Goal: Book appointment/travel/reservation

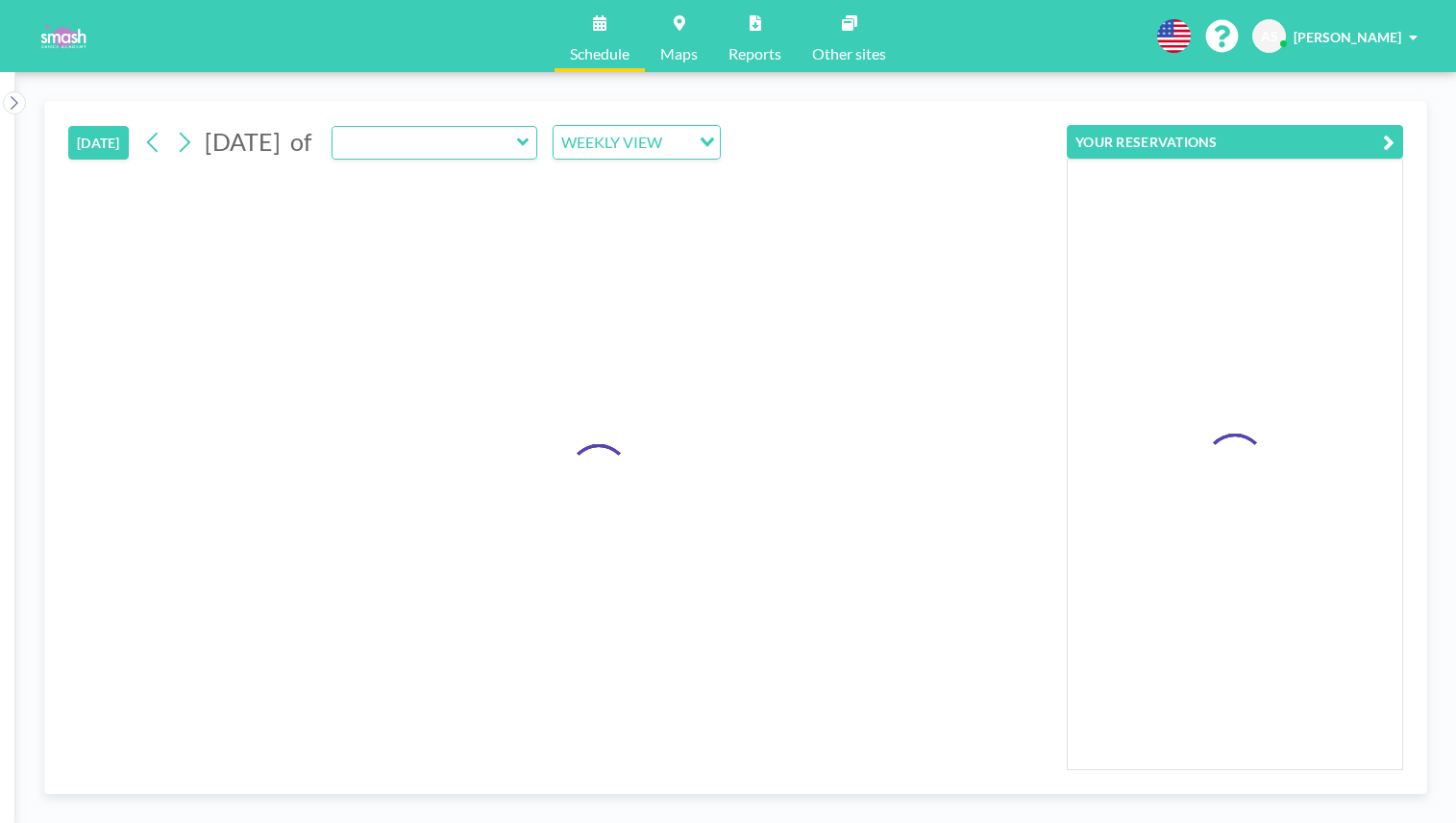
type input "Studio 3"
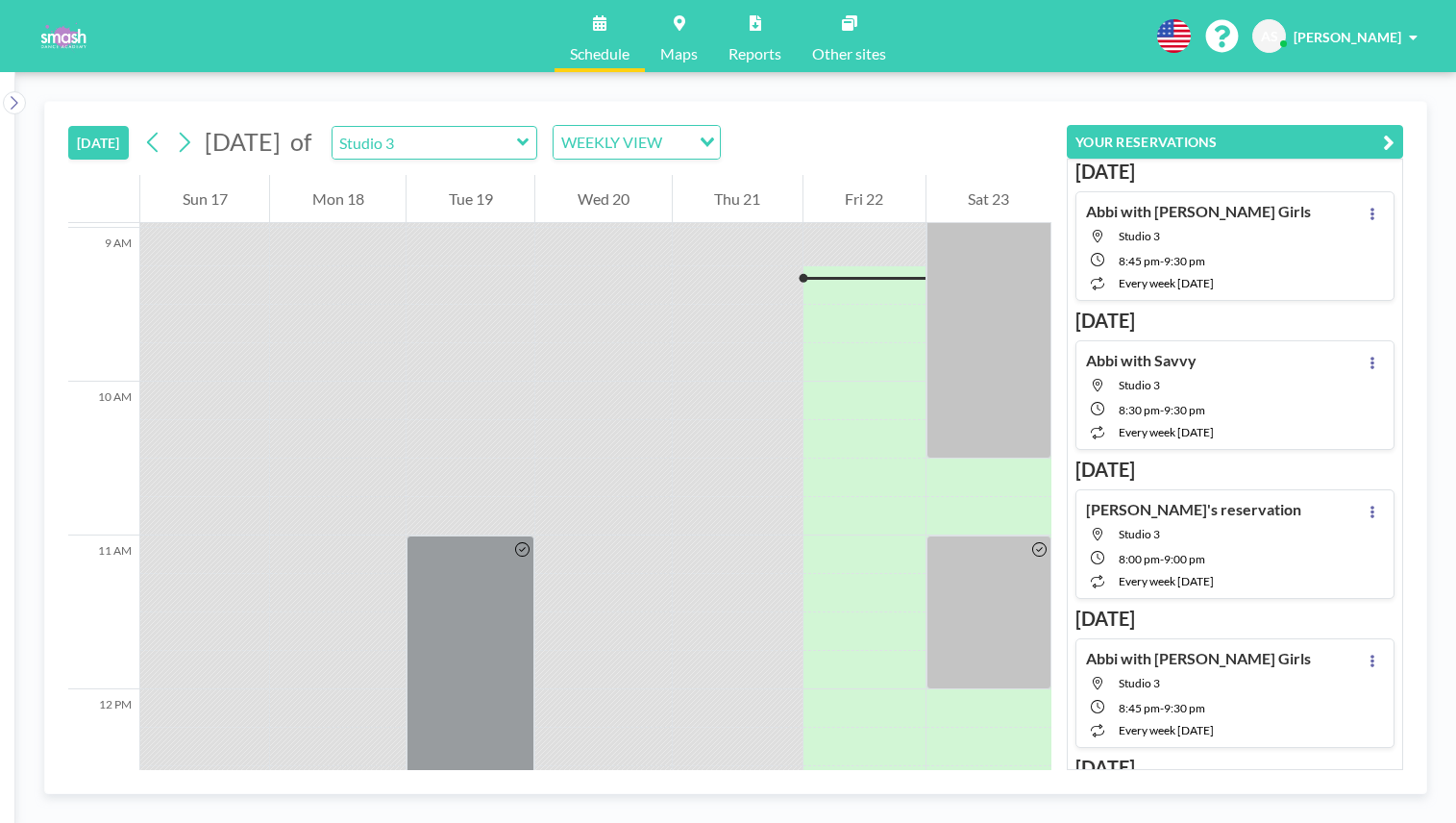
scroll to position [1384, 0]
click at [312, 146] on span "of" at bounding box center [300, 142] width 21 height 30
click at [192, 144] on icon at bounding box center [183, 142] width 19 height 29
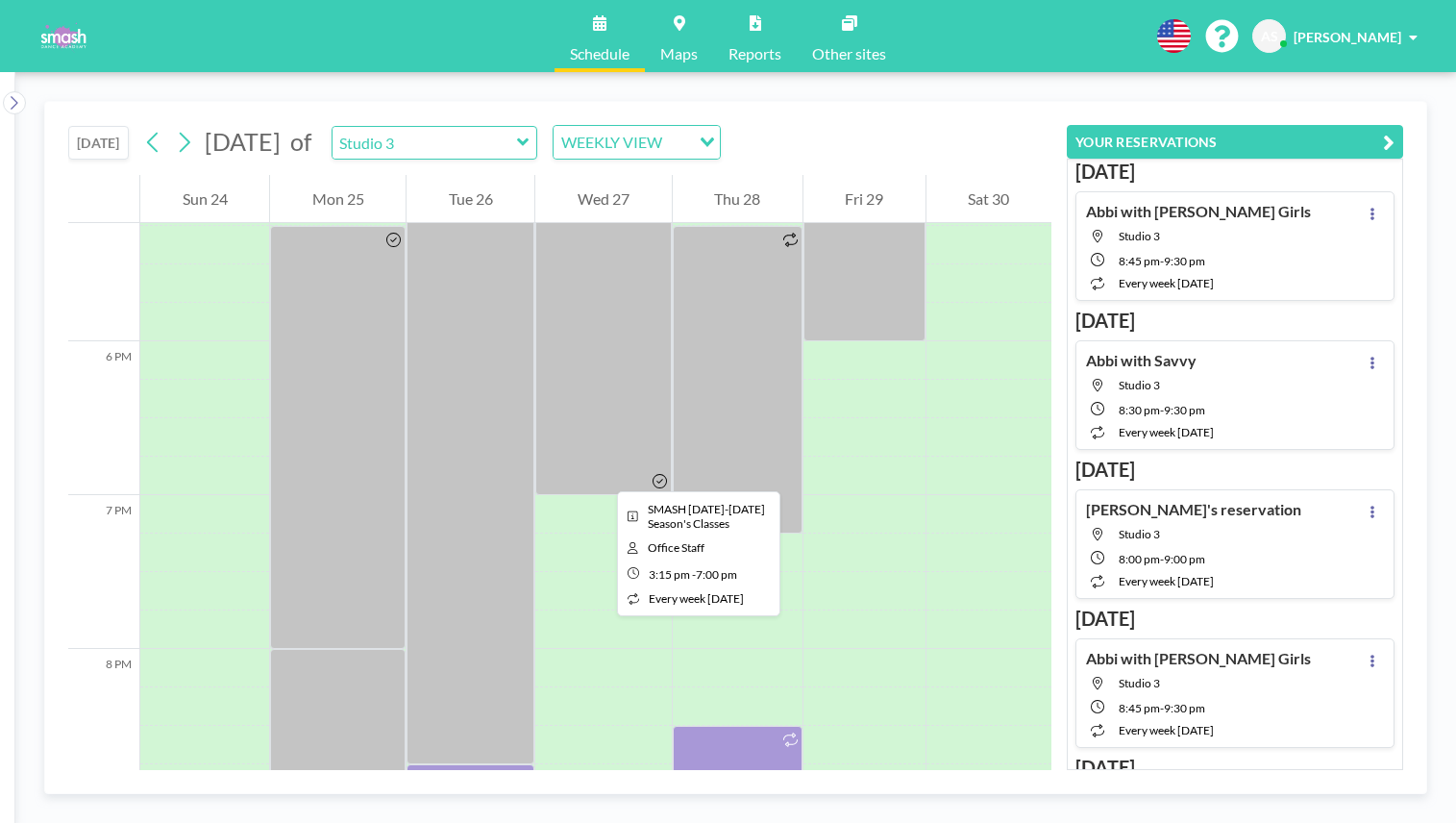
scroll to position [2840, 0]
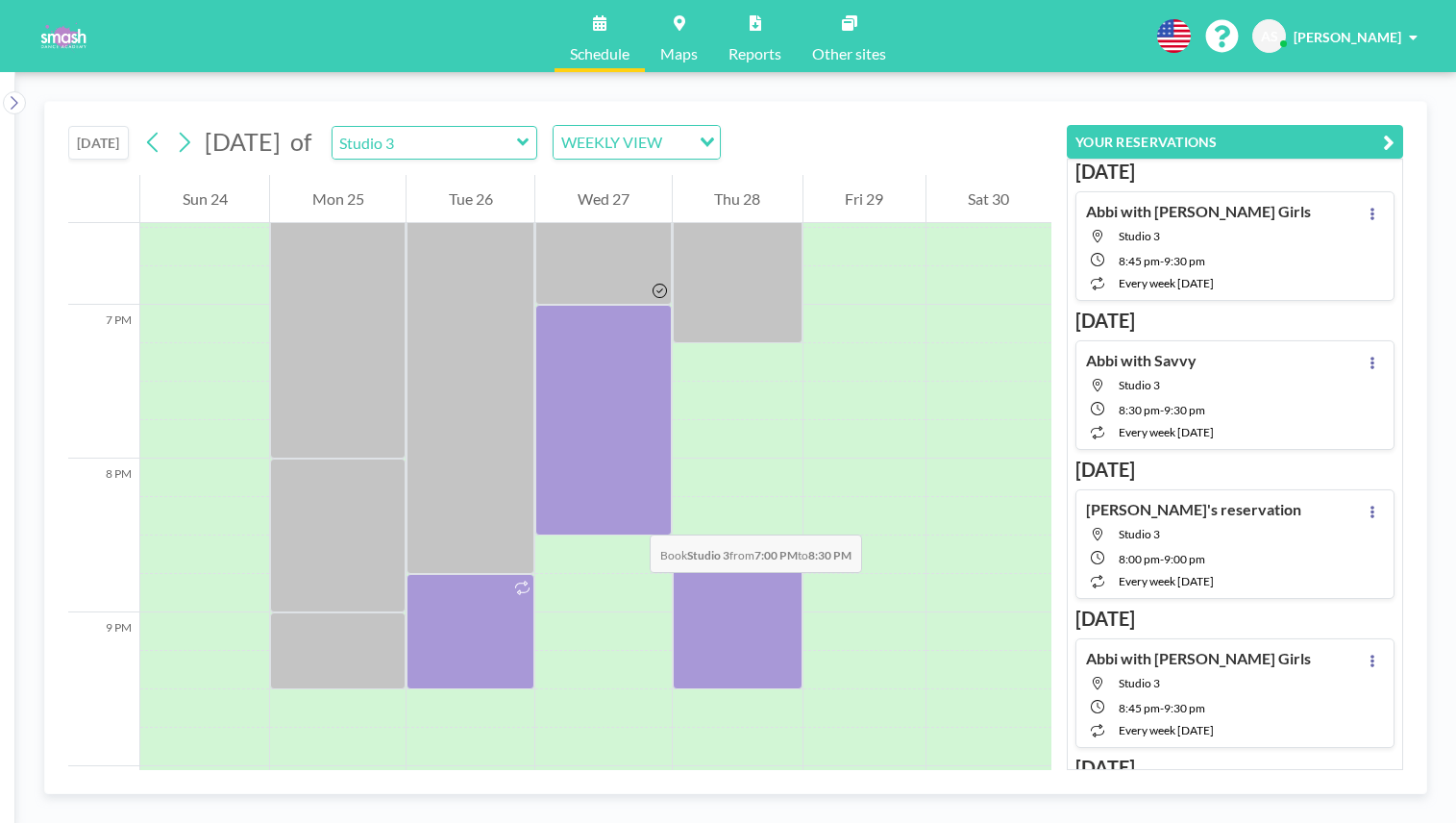
drag, startPoint x: 615, startPoint y: 322, endPoint x: 631, endPoint y: 515, distance: 193.7
click at [631, 515] on div at bounding box center [602, 420] width 135 height 231
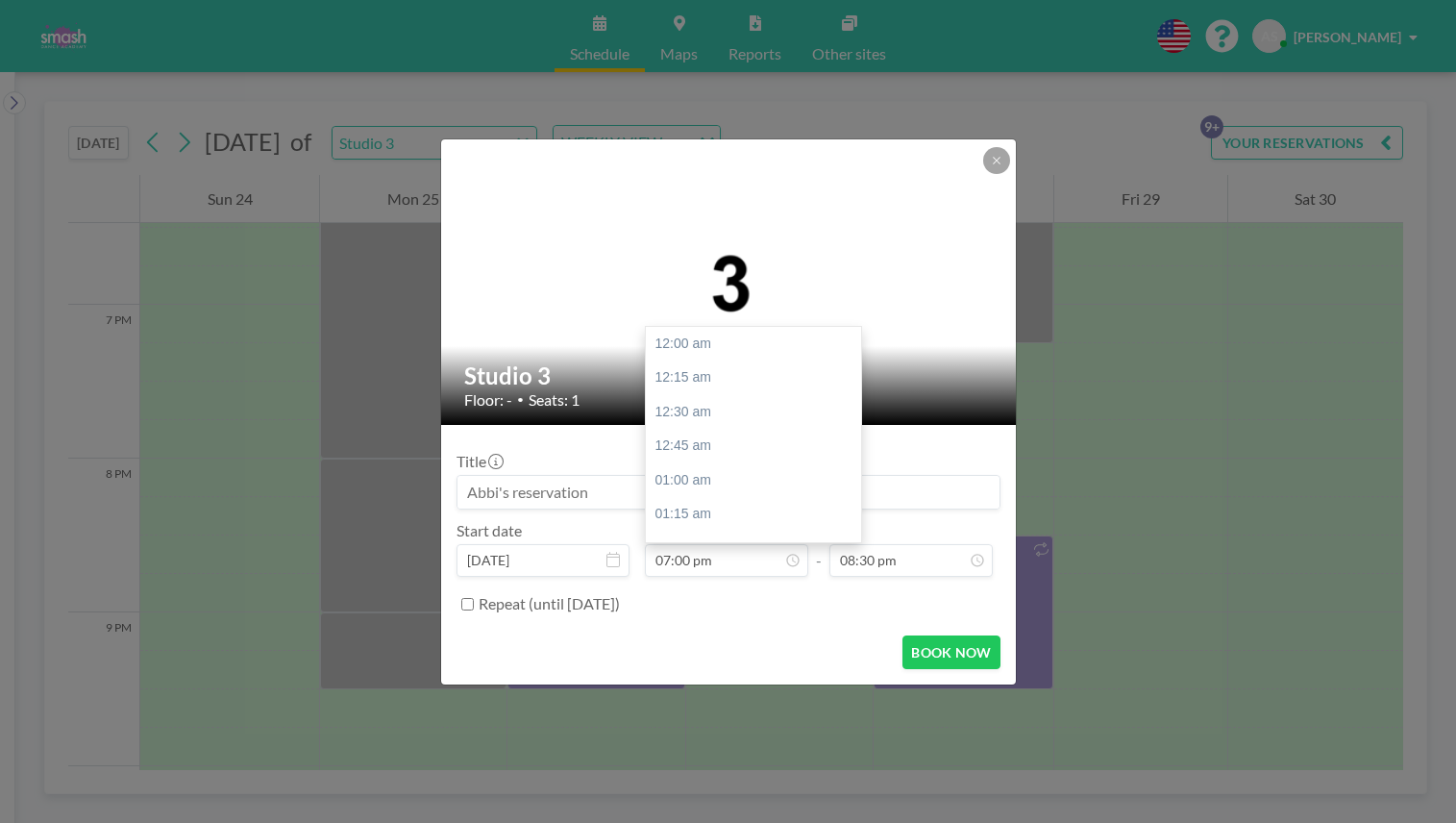
scroll to position [2599, 0]
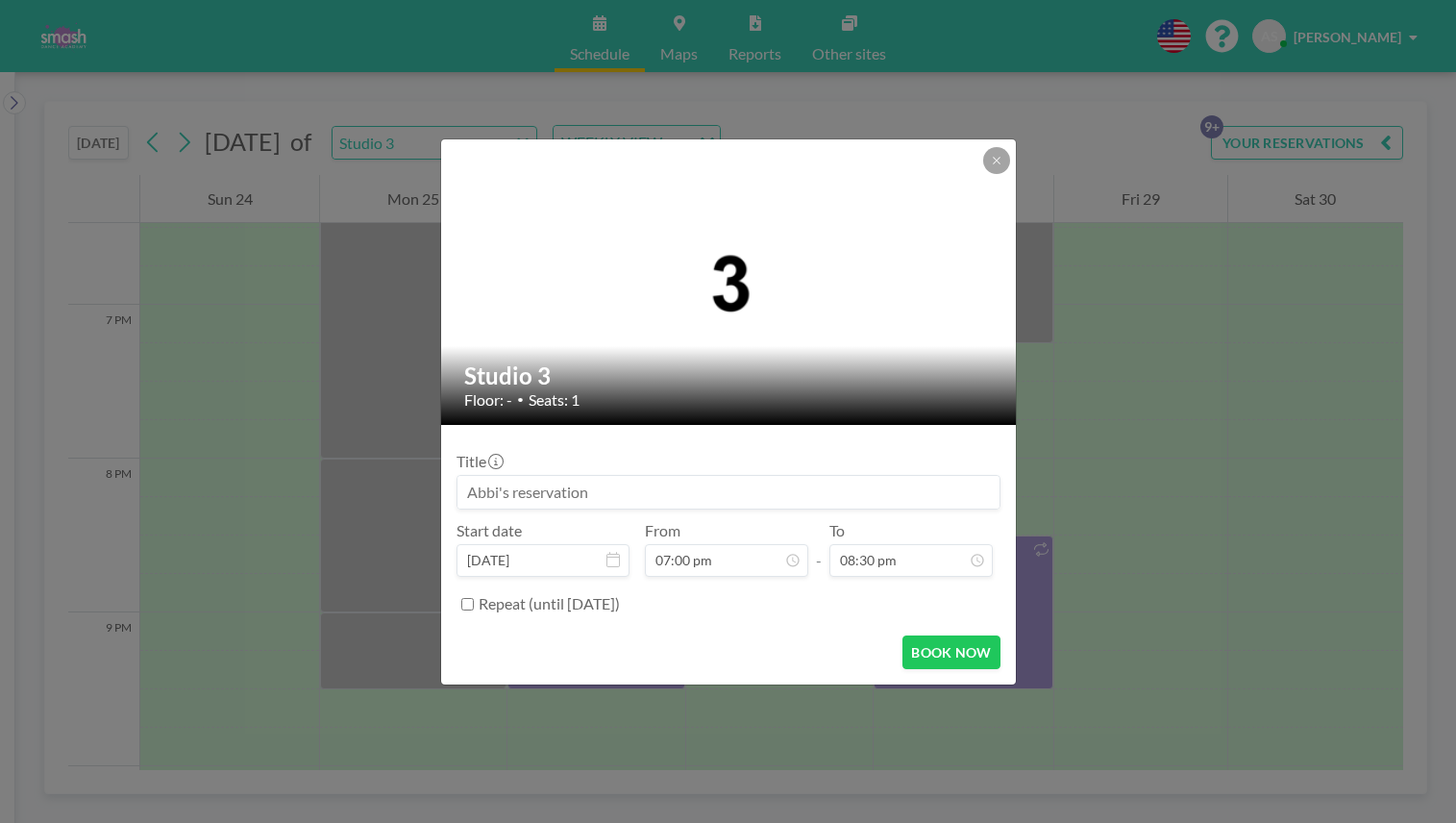
click at [608, 488] on input at bounding box center [728, 492] width 542 height 33
type input "Abbi with [PERSON_NAME] for showcase solo"
click at [956, 652] on button "BOOK NOW" at bounding box center [950, 652] width 97 height 34
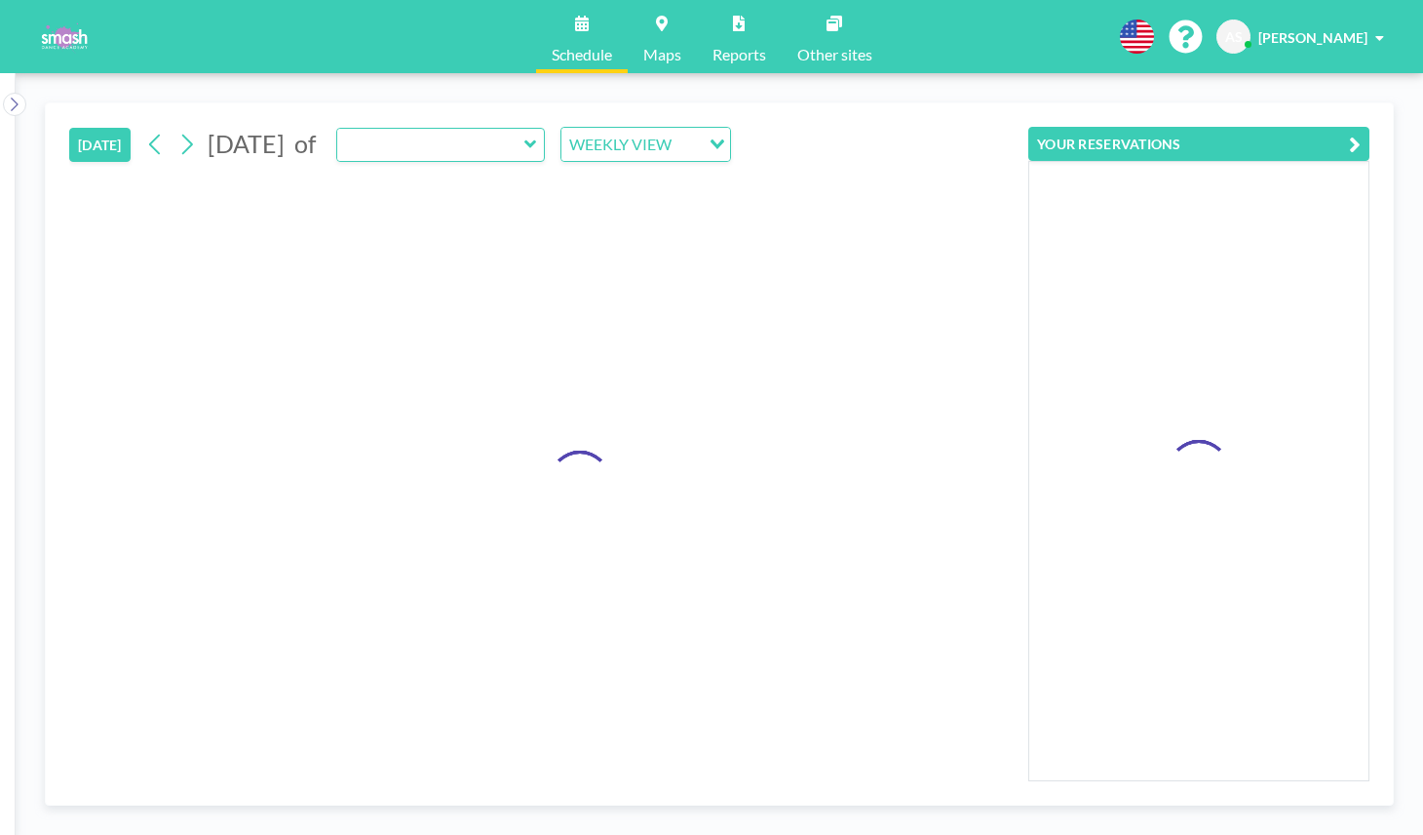
type input "Studio 3"
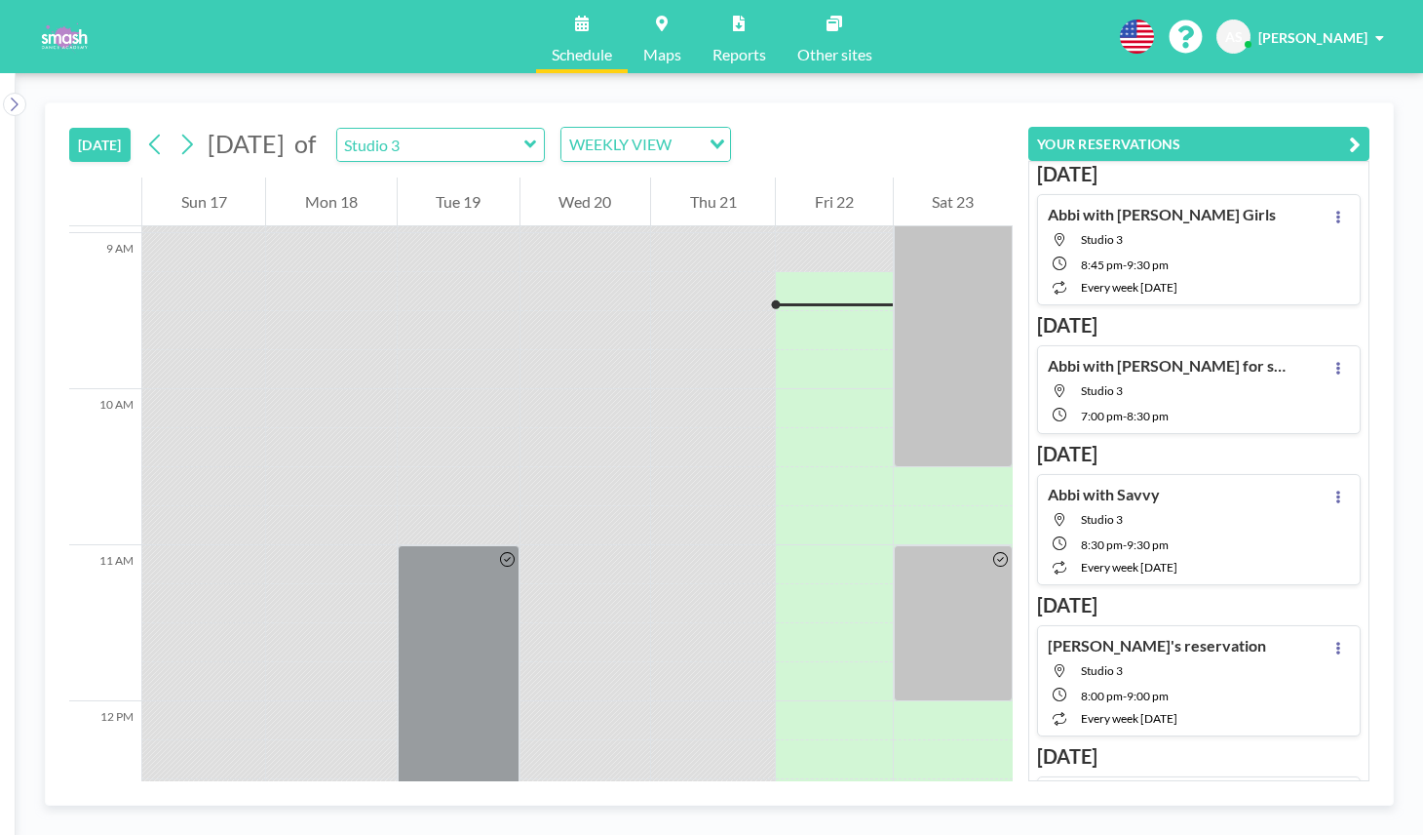
scroll to position [1404, 0]
click at [1341, 498] on icon at bounding box center [1339, 496] width 8 height 13
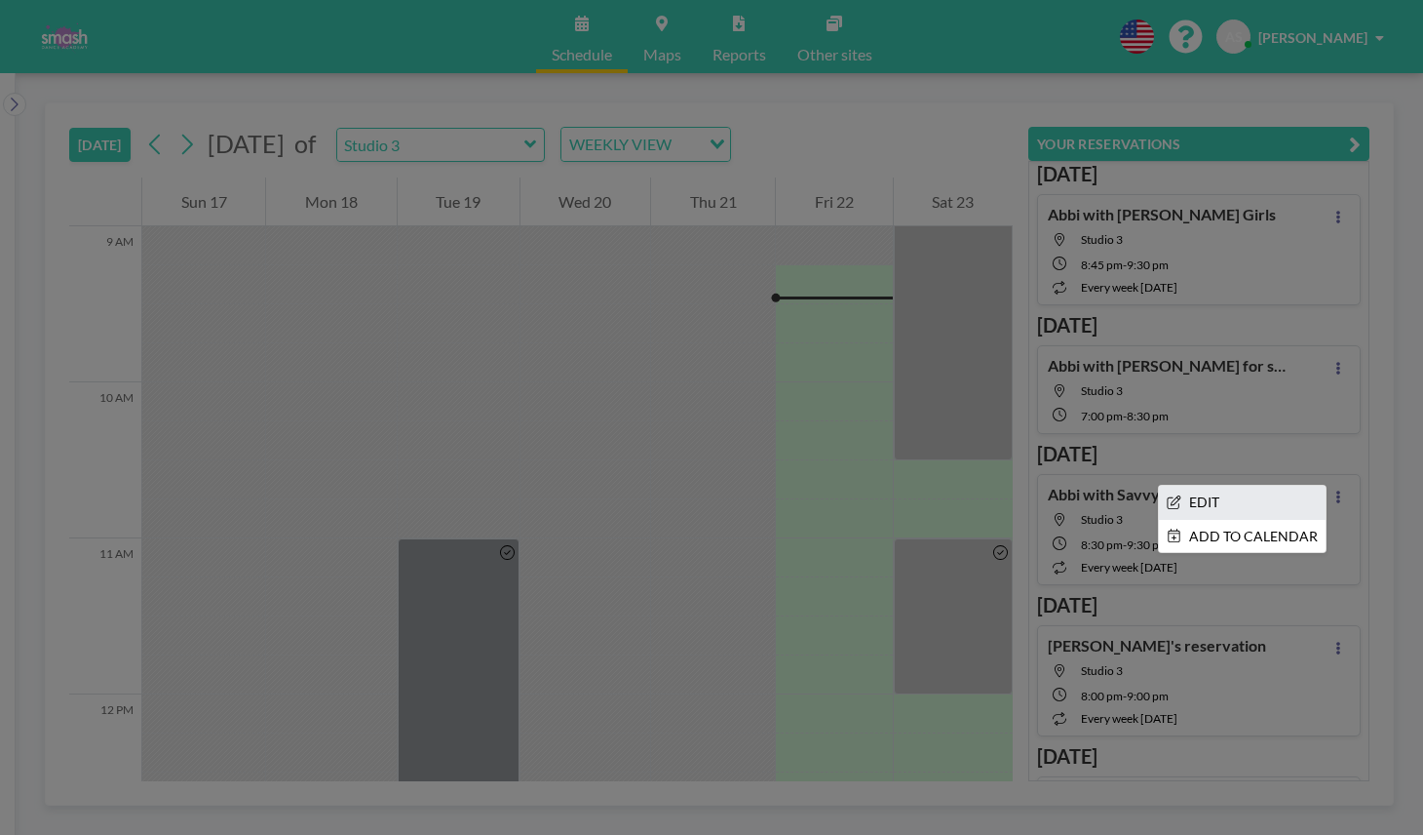
click at [1252, 504] on li "EDIT" at bounding box center [1242, 502] width 167 height 33
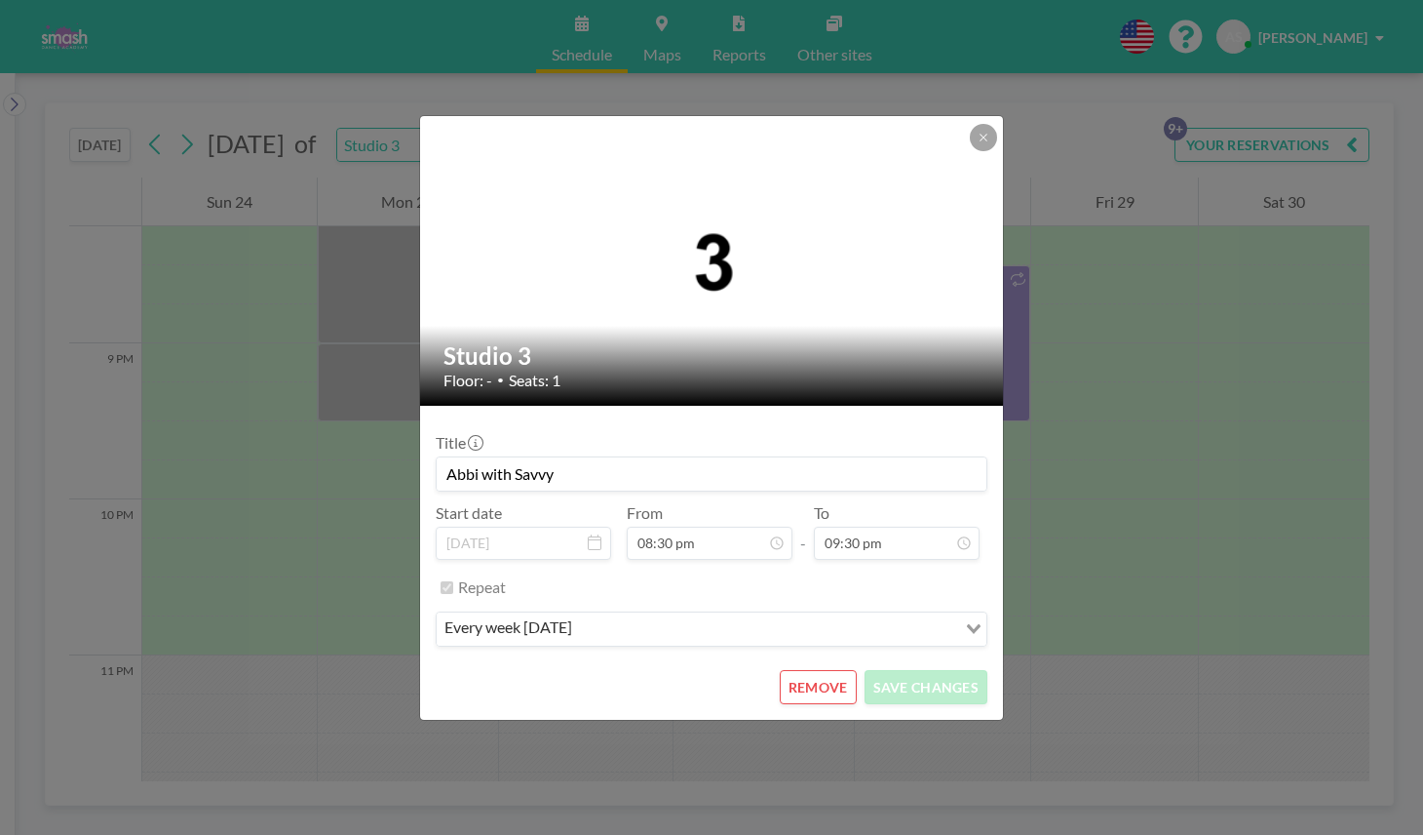
scroll to position [2846, 0]
click at [827, 684] on button "REMOVE" at bounding box center [818, 687] width 77 height 34
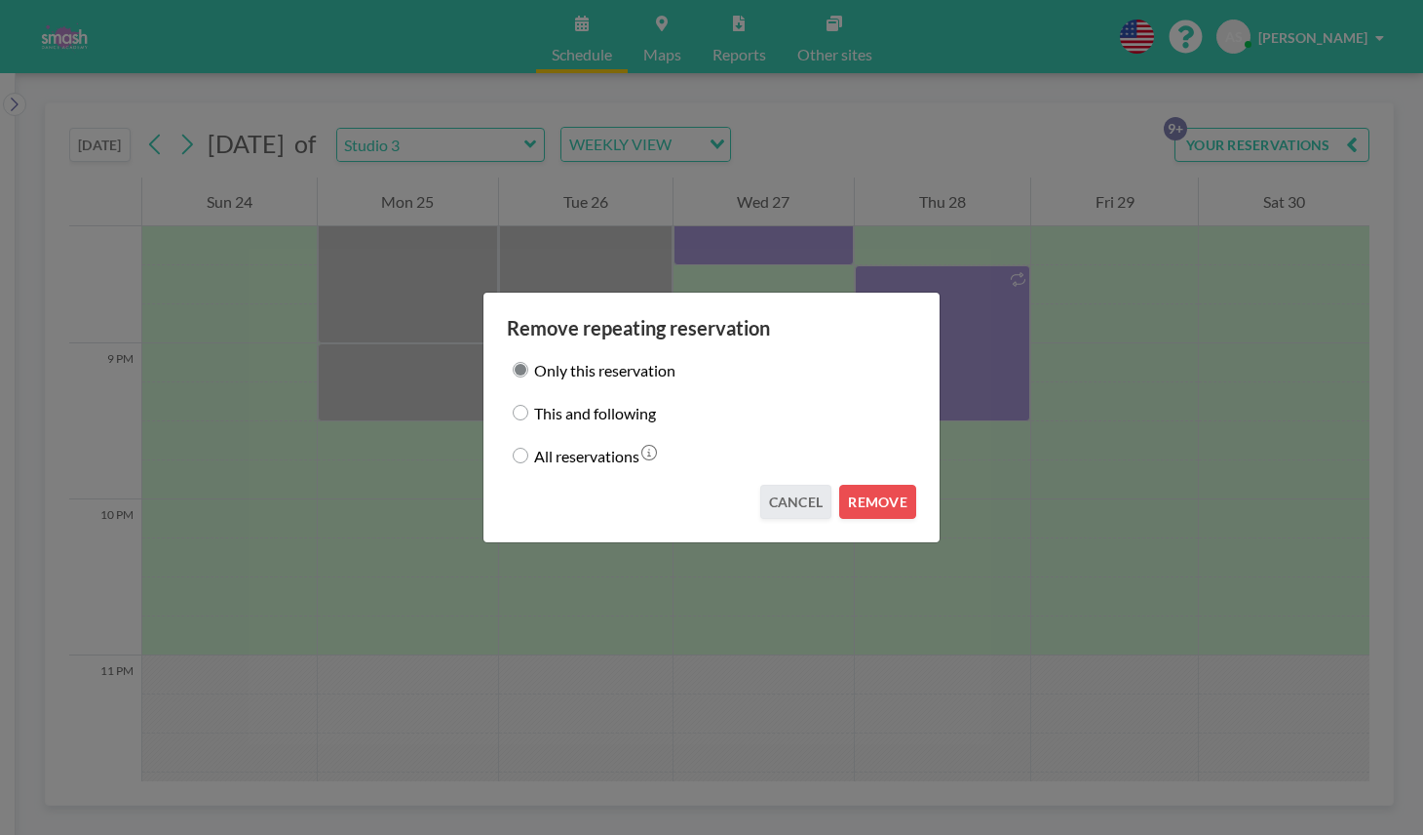
click at [525, 408] on input "This and following" at bounding box center [521, 413] width 16 height 16
radio input "true"
click at [903, 503] on button "REMOVE" at bounding box center [877, 502] width 77 height 34
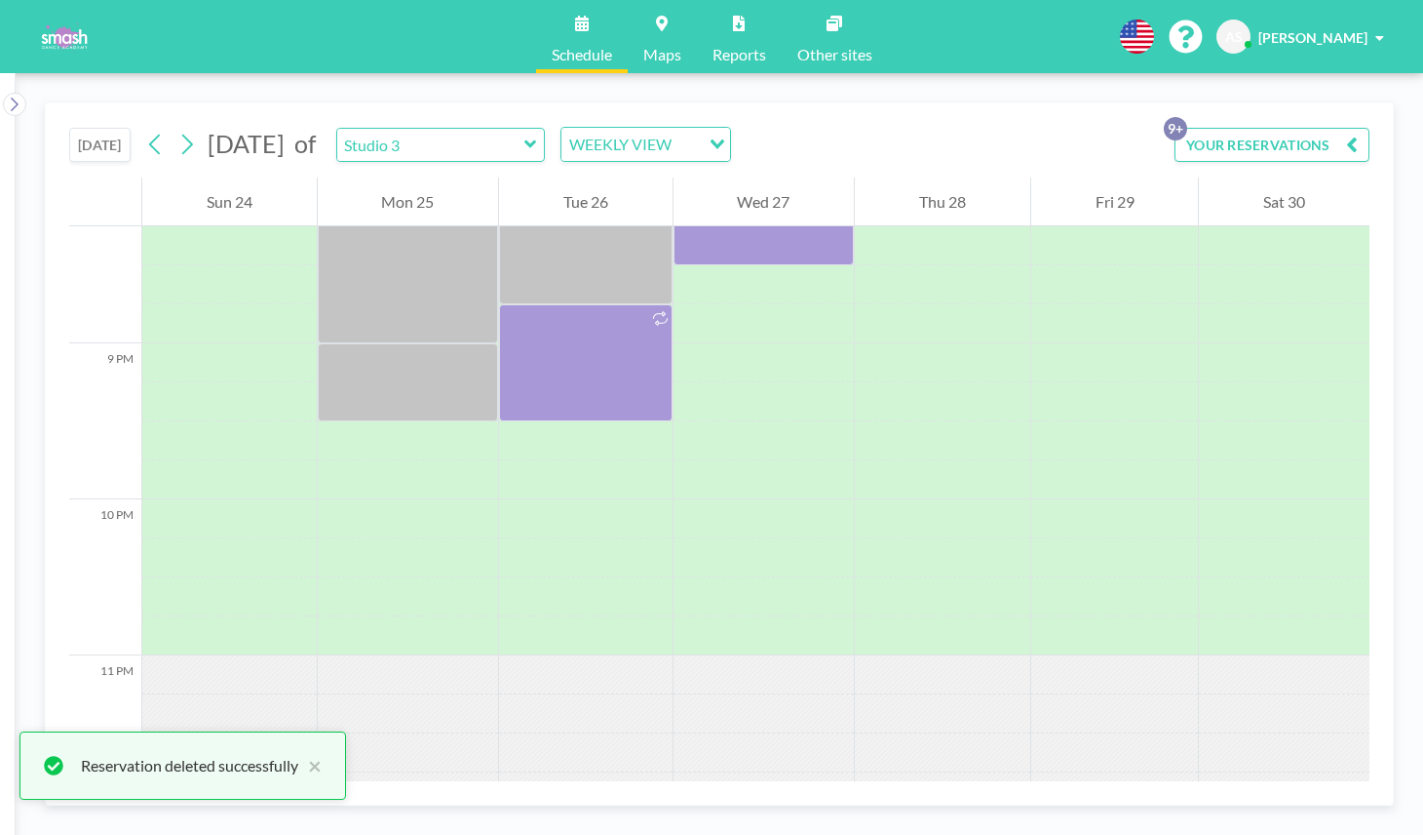
click at [1350, 149] on icon "button" at bounding box center [1352, 144] width 12 height 23
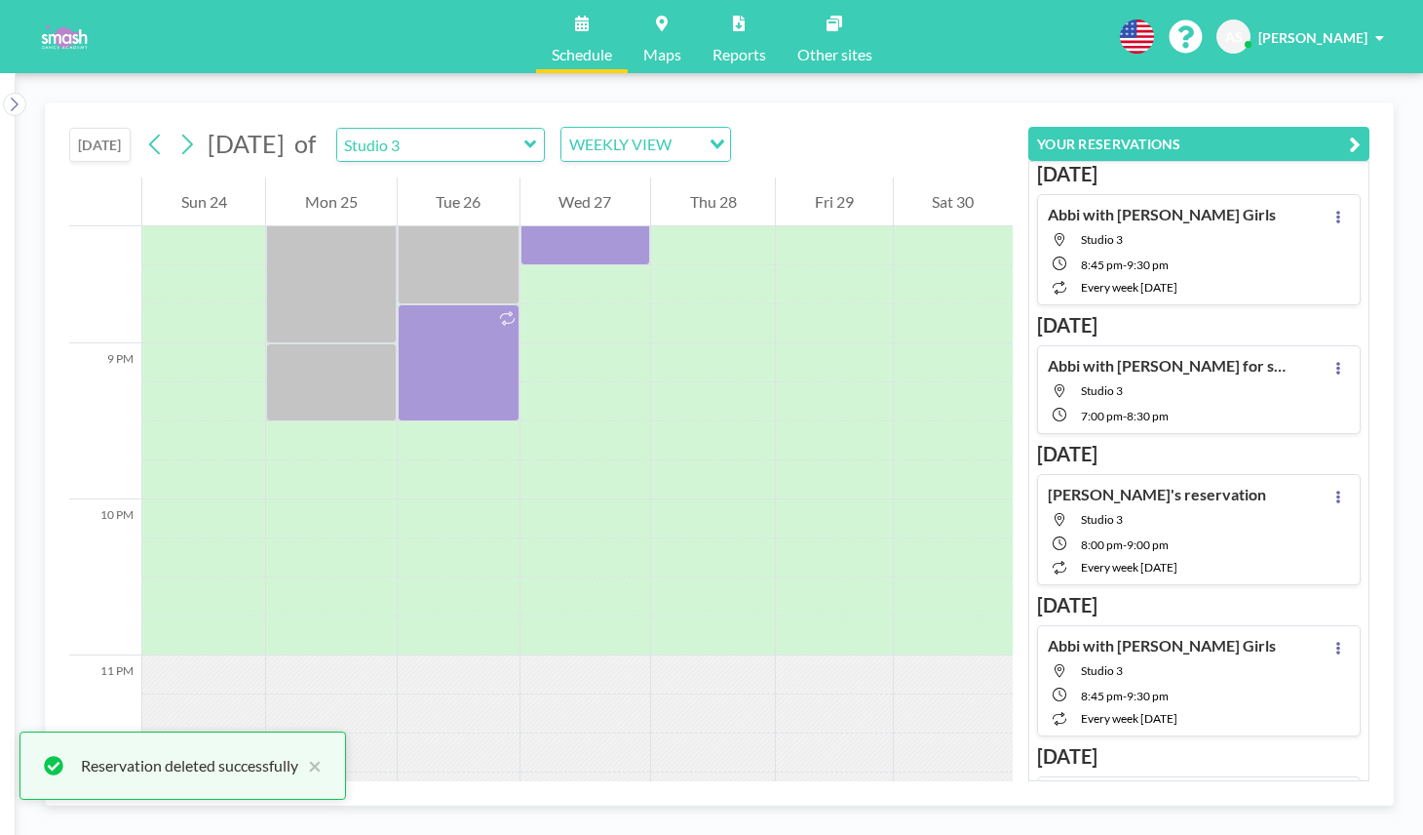
click at [1363, 140] on button "YOUR RESERVATIONS" at bounding box center [1199, 144] width 341 height 34
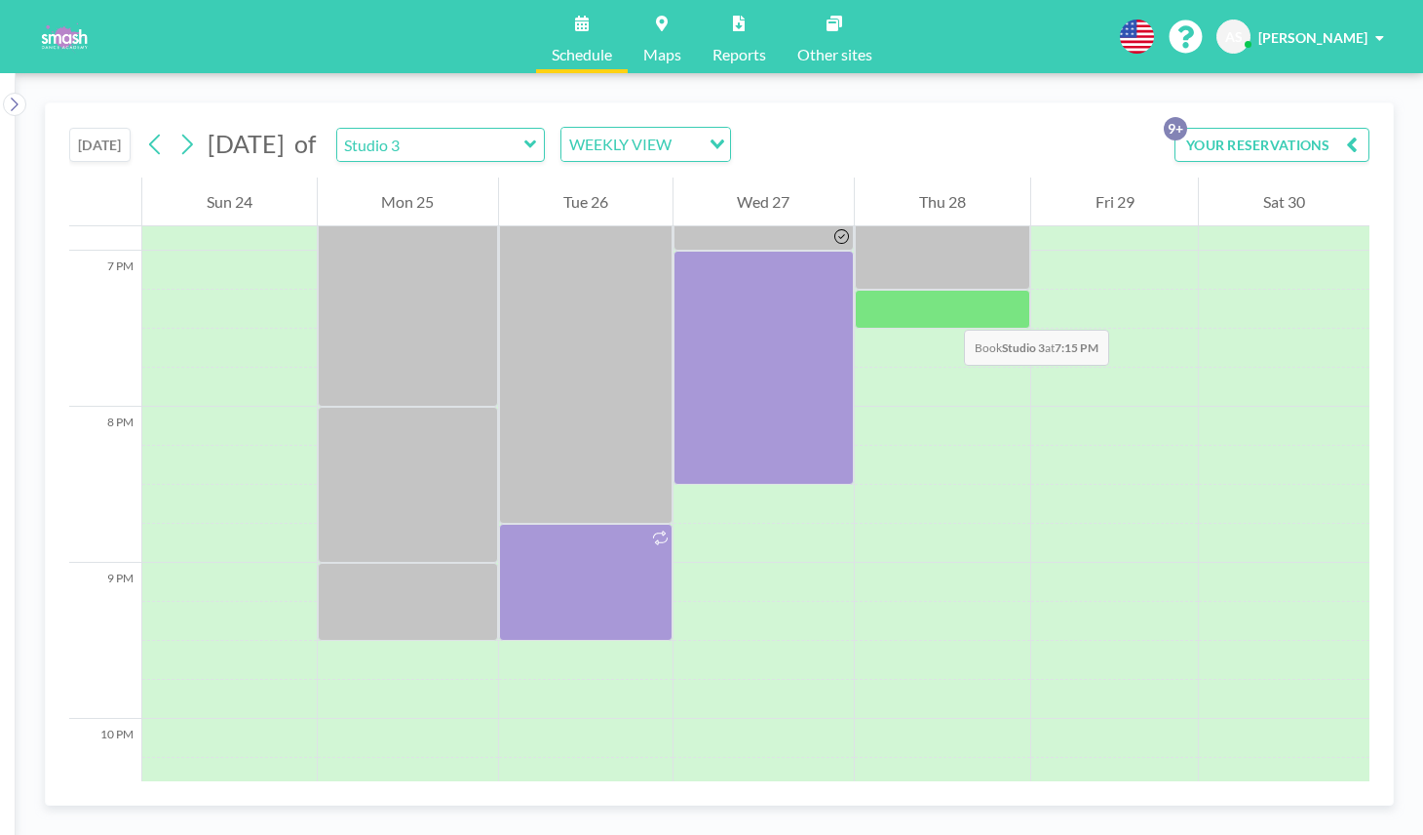
scroll to position [2815, 0]
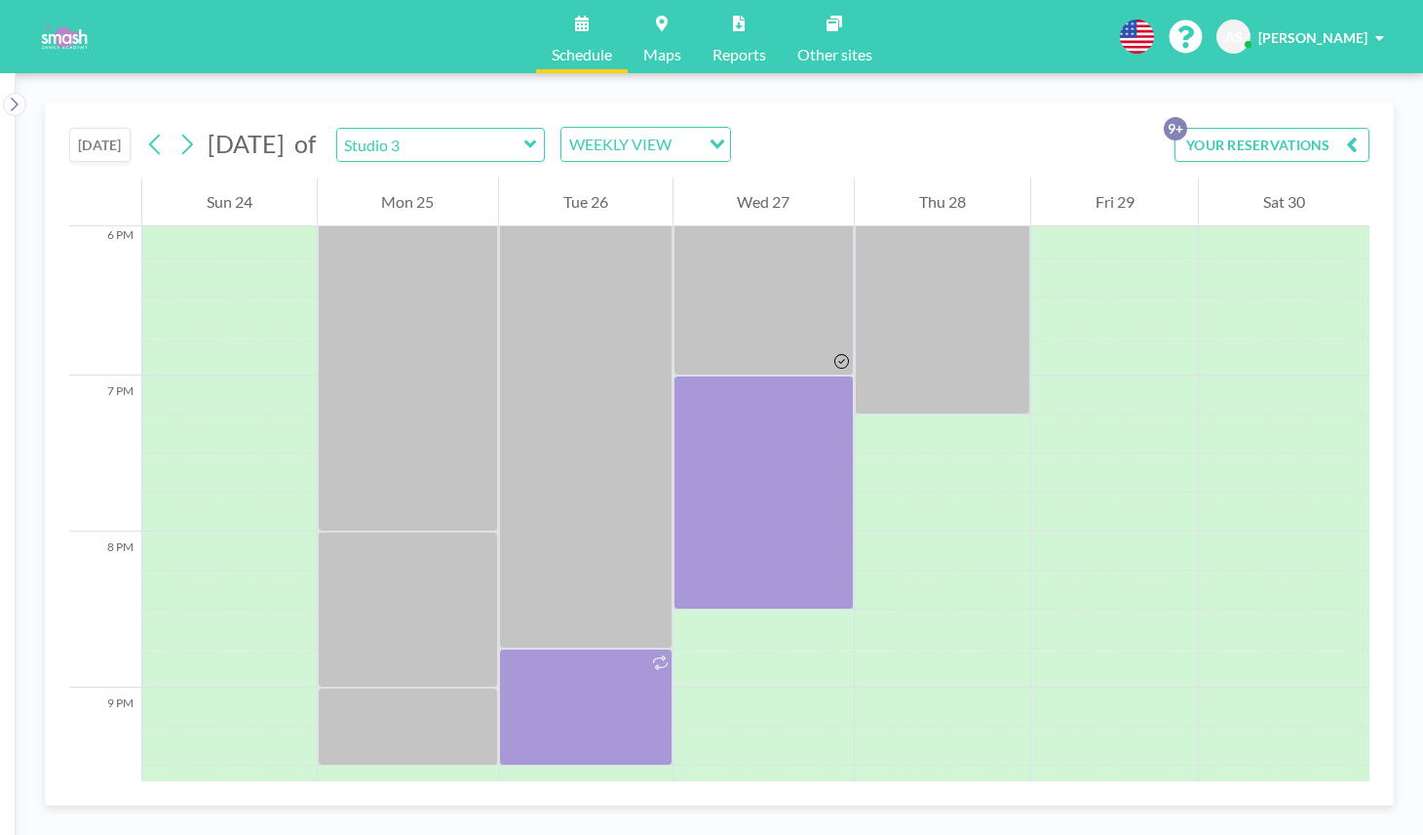
click at [546, 154] on div "Studio 3" at bounding box center [441, 145] width 210 height 34
click at [537, 143] on icon at bounding box center [531, 144] width 13 height 19
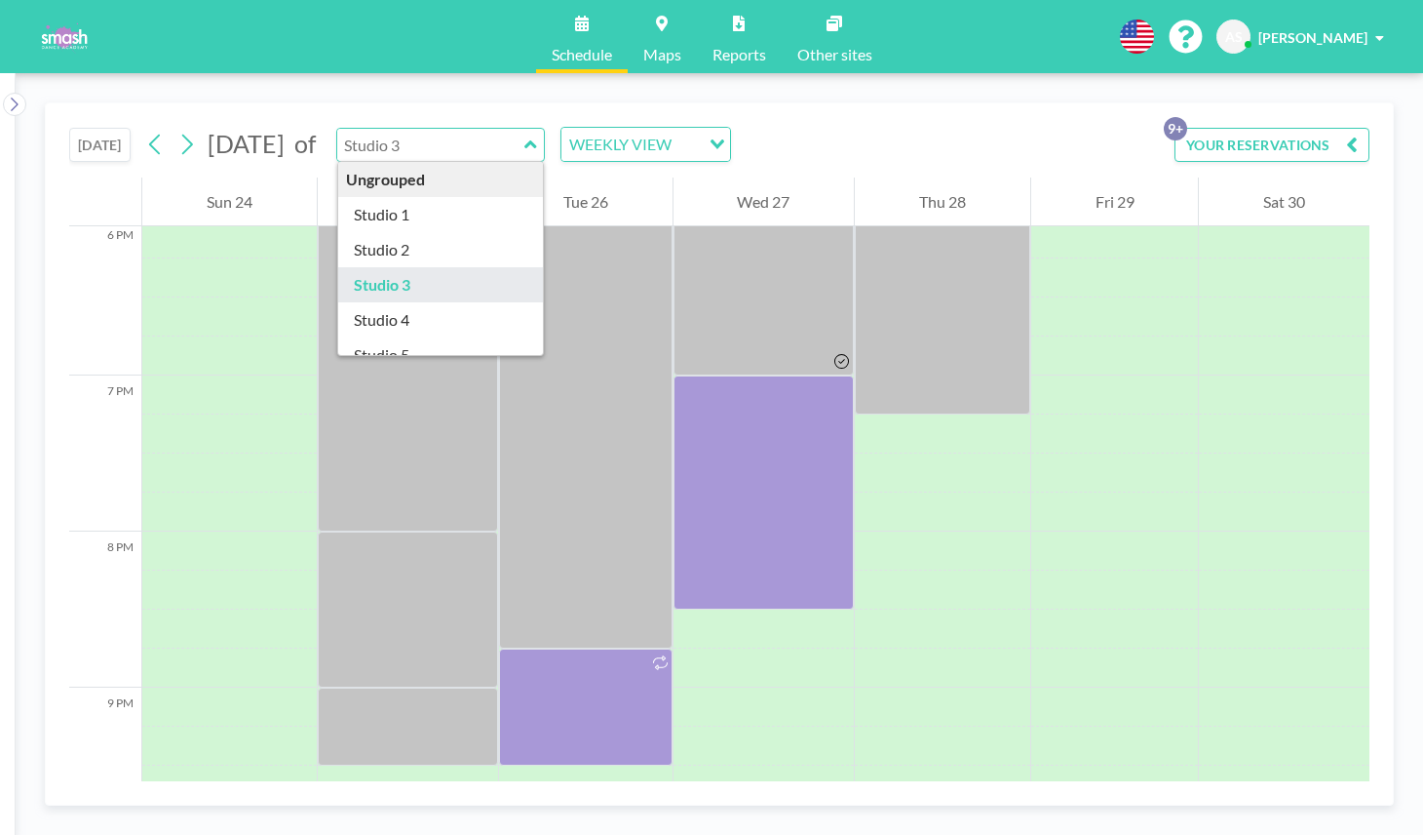
scroll to position [67, 0]
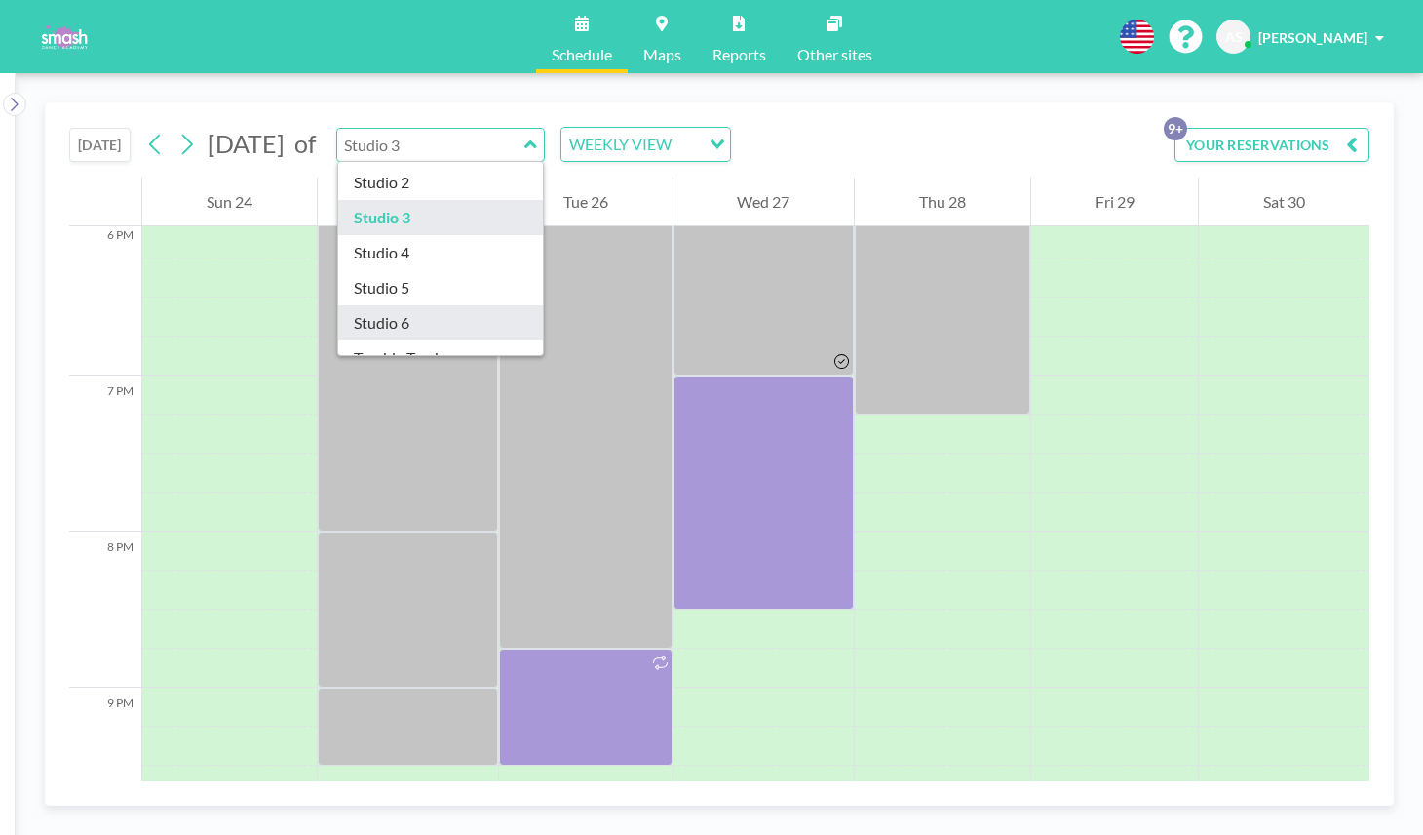
type input "Studio 6"
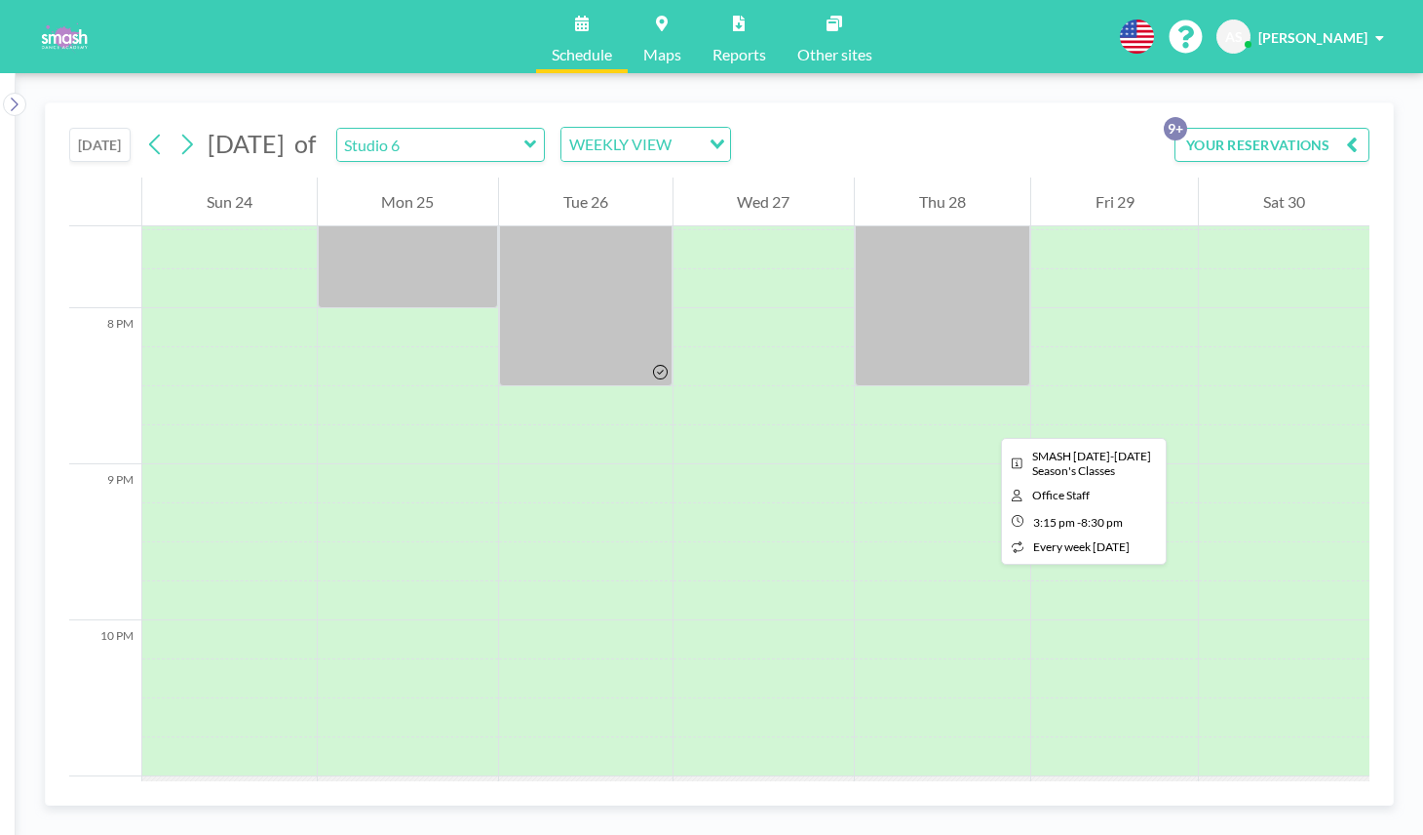
scroll to position [3036, 0]
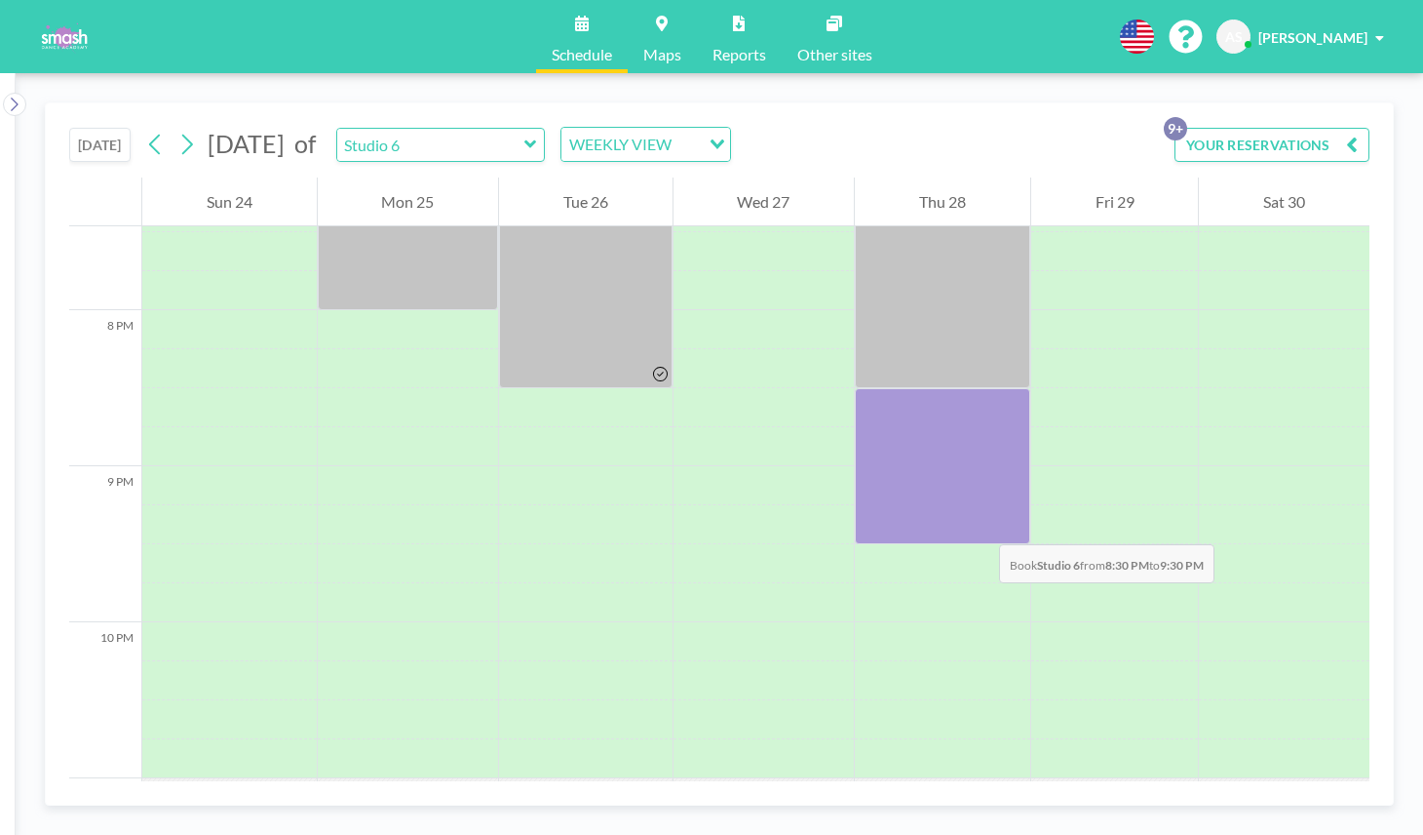
drag, startPoint x: 974, startPoint y: 405, endPoint x: 980, endPoint y: 525, distance: 120.1
click at [980, 525] on div at bounding box center [942, 466] width 175 height 156
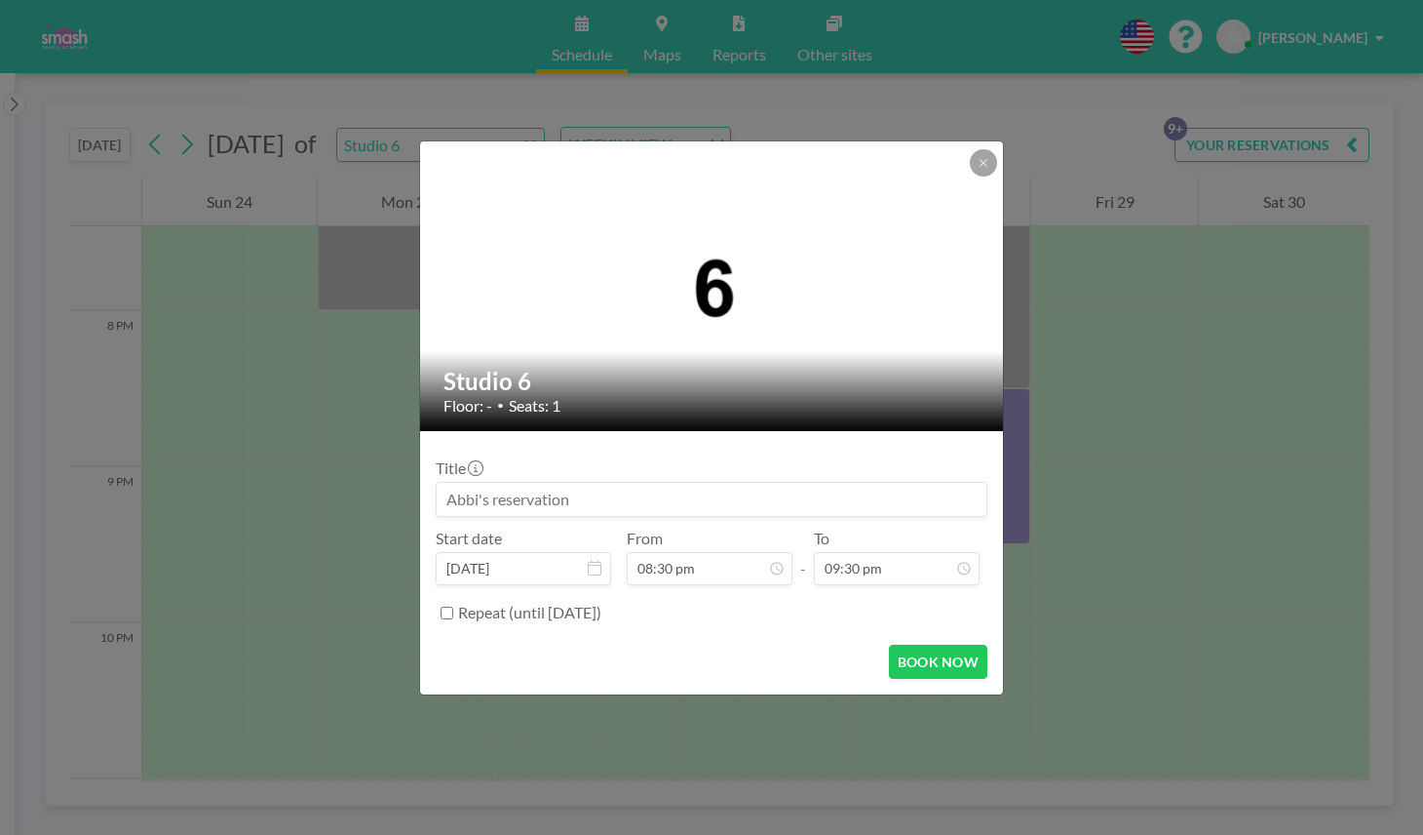
click at [613, 494] on input at bounding box center [712, 499] width 550 height 33
type input "Abbi with Savvy"
click at [921, 659] on button "BOOK NOW" at bounding box center [938, 661] width 98 height 34
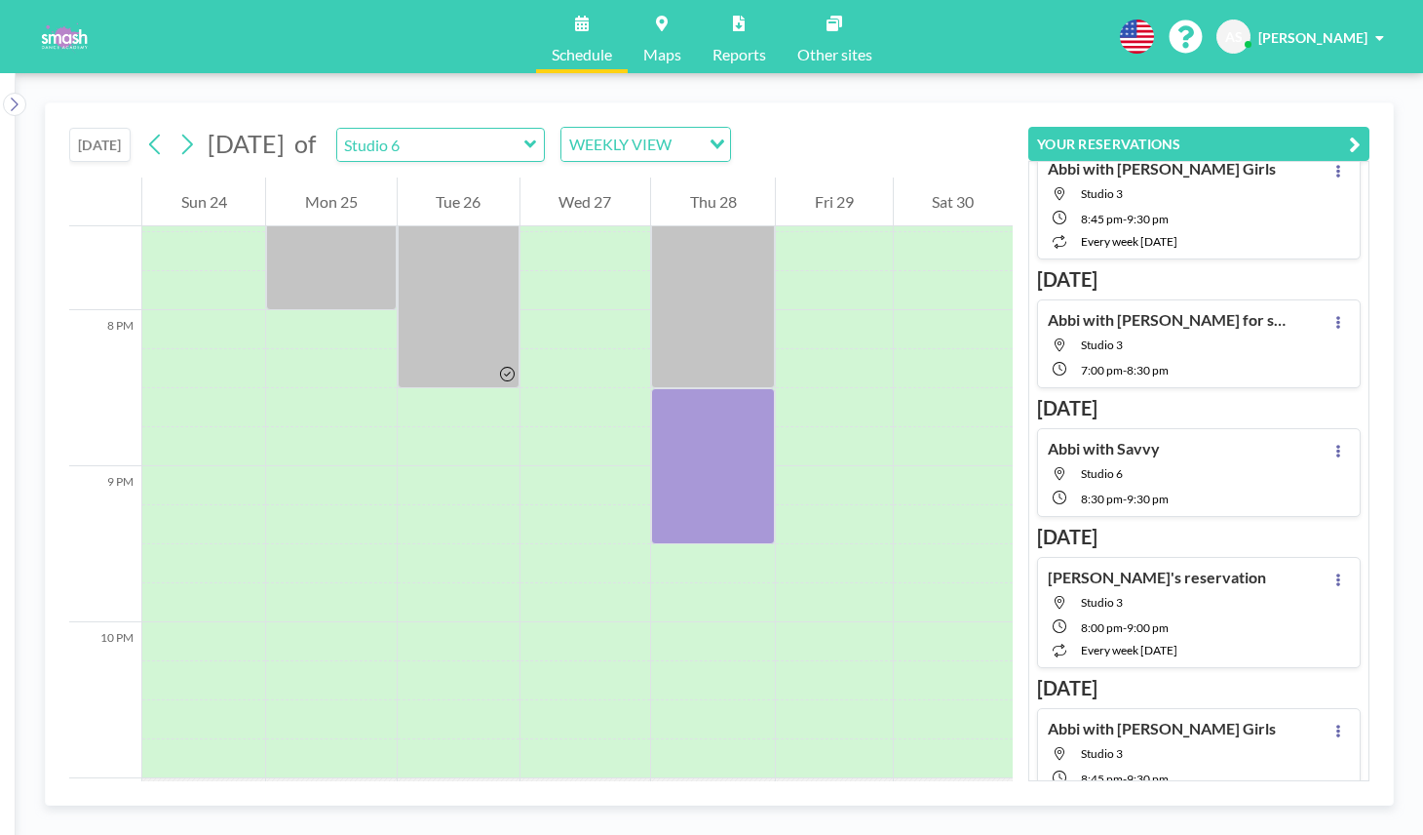
scroll to position [0, 0]
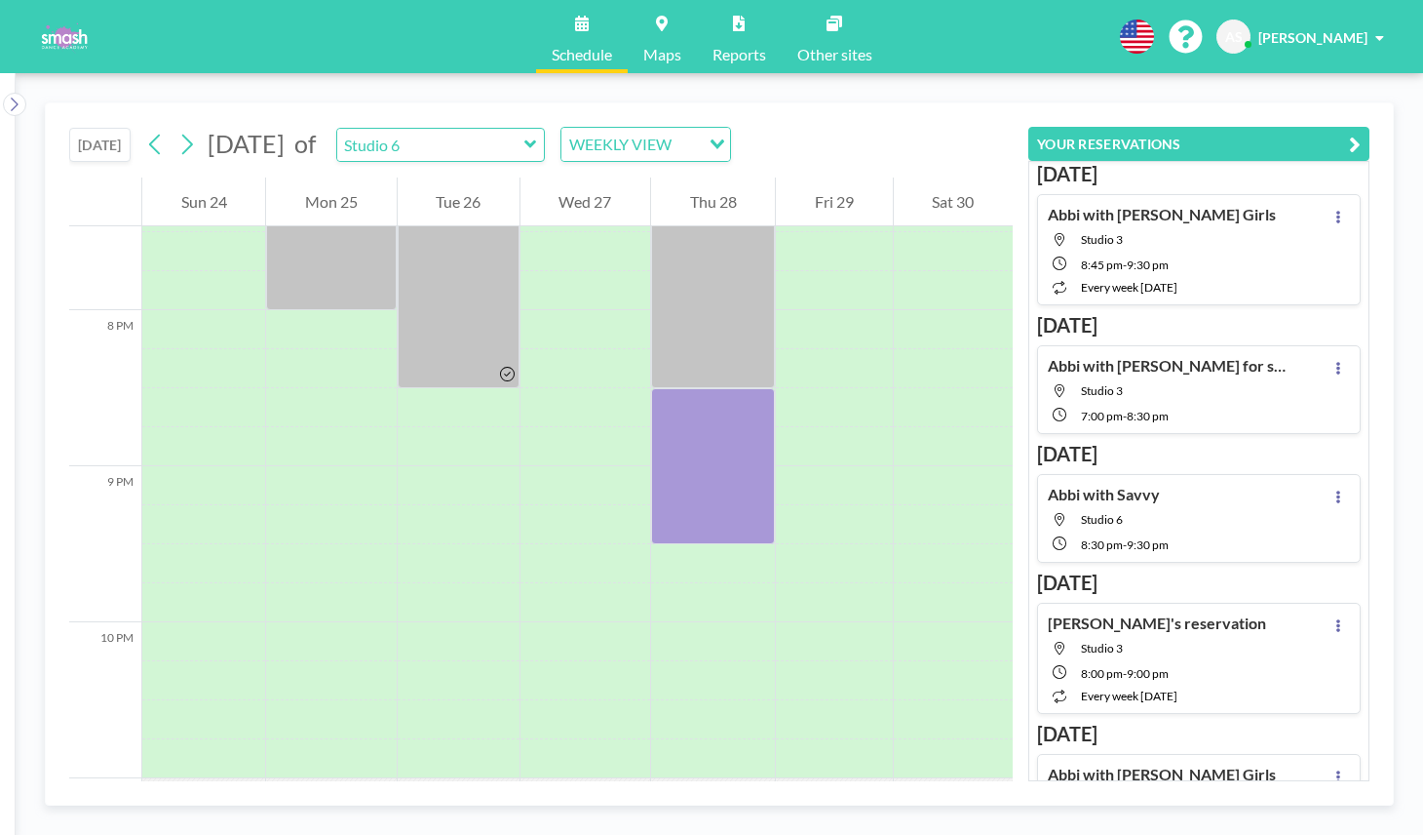
click at [536, 142] on icon at bounding box center [531, 144] width 12 height 8
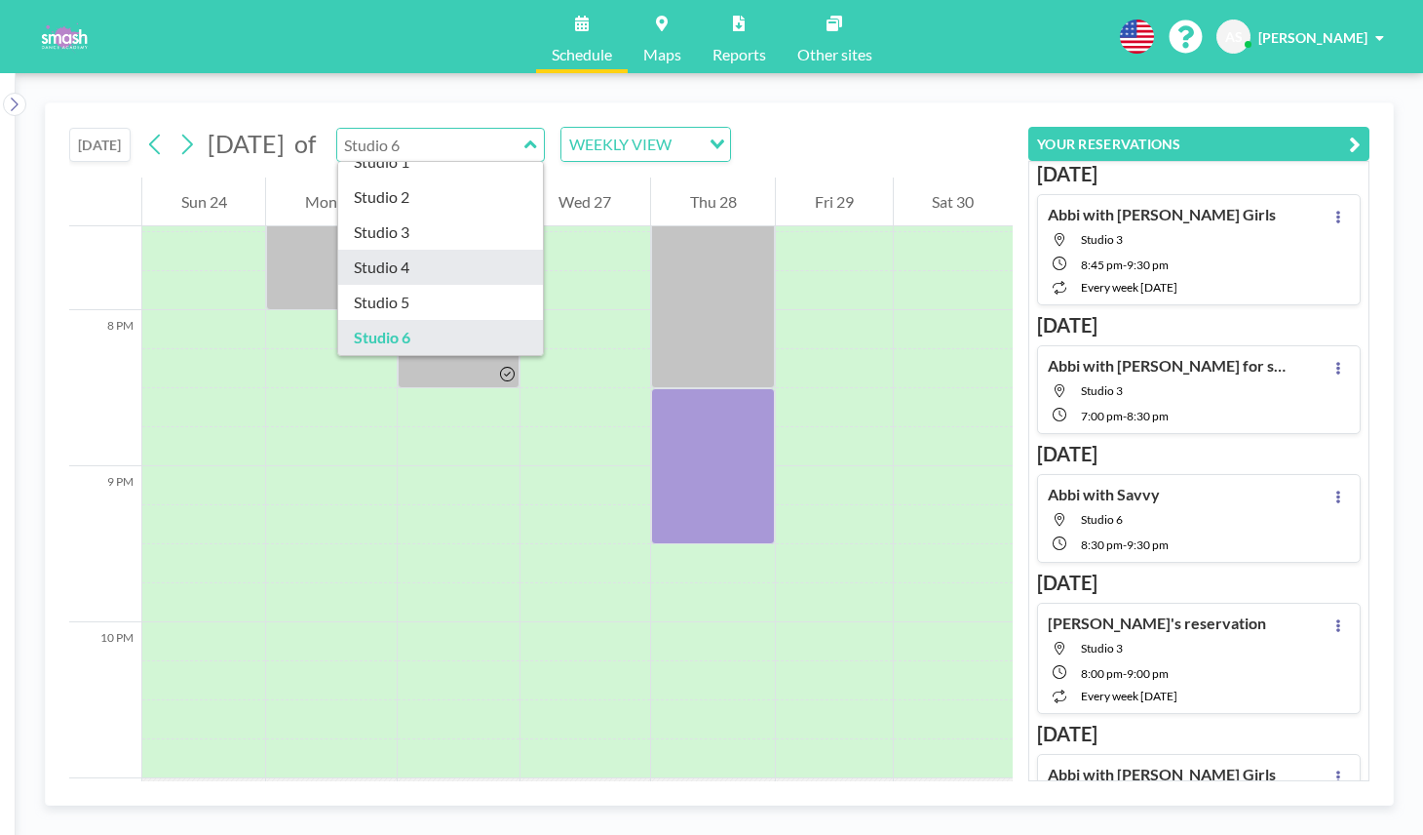
scroll to position [88, 0]
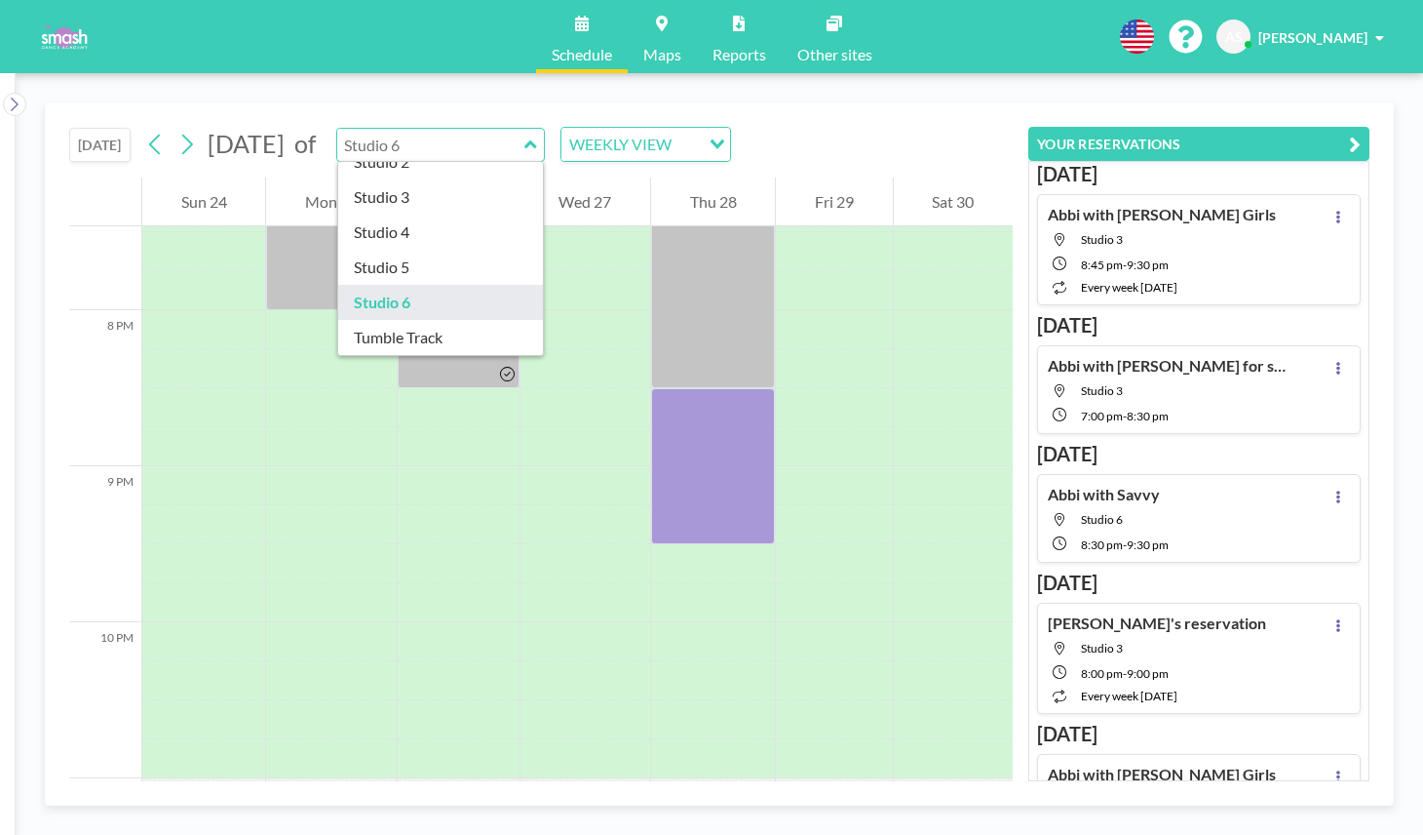
click at [869, 173] on div "TODAY August 2025 of Ungrouped Studio 1 Studio 2 Studio 3 Studio 4 Studio 5 Stu…" at bounding box center [541, 140] width 944 height 74
click at [892, 125] on div "TODAY August 2025 of Ungrouped Studio 1 Studio 2 Studio 3 Studio 4 Studio 5 Stu…" at bounding box center [541, 140] width 944 height 74
click at [537, 135] on icon at bounding box center [531, 144] width 13 height 19
type input "Studio 6"
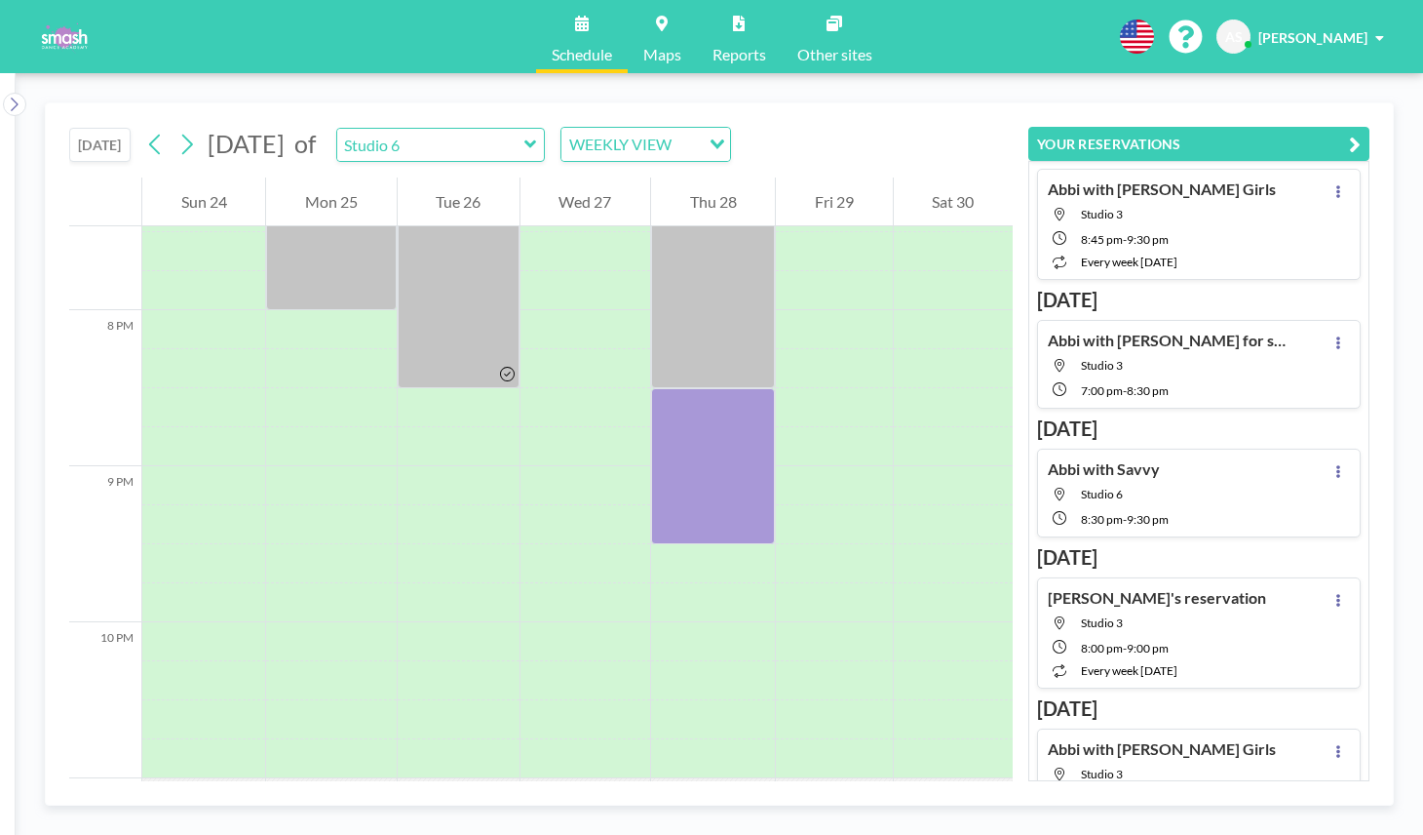
scroll to position [0, 0]
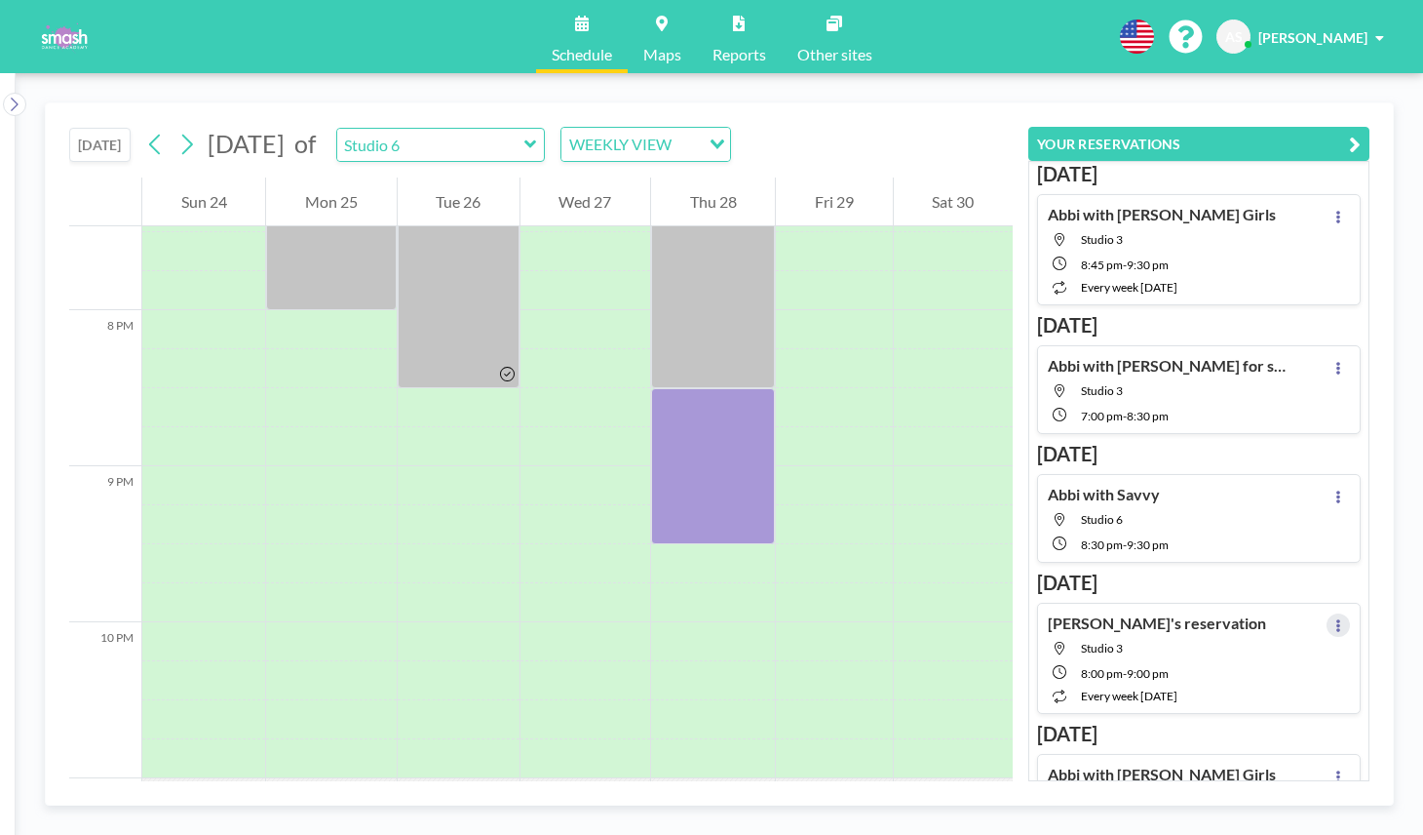
click at [1345, 626] on button at bounding box center [1338, 624] width 23 height 23
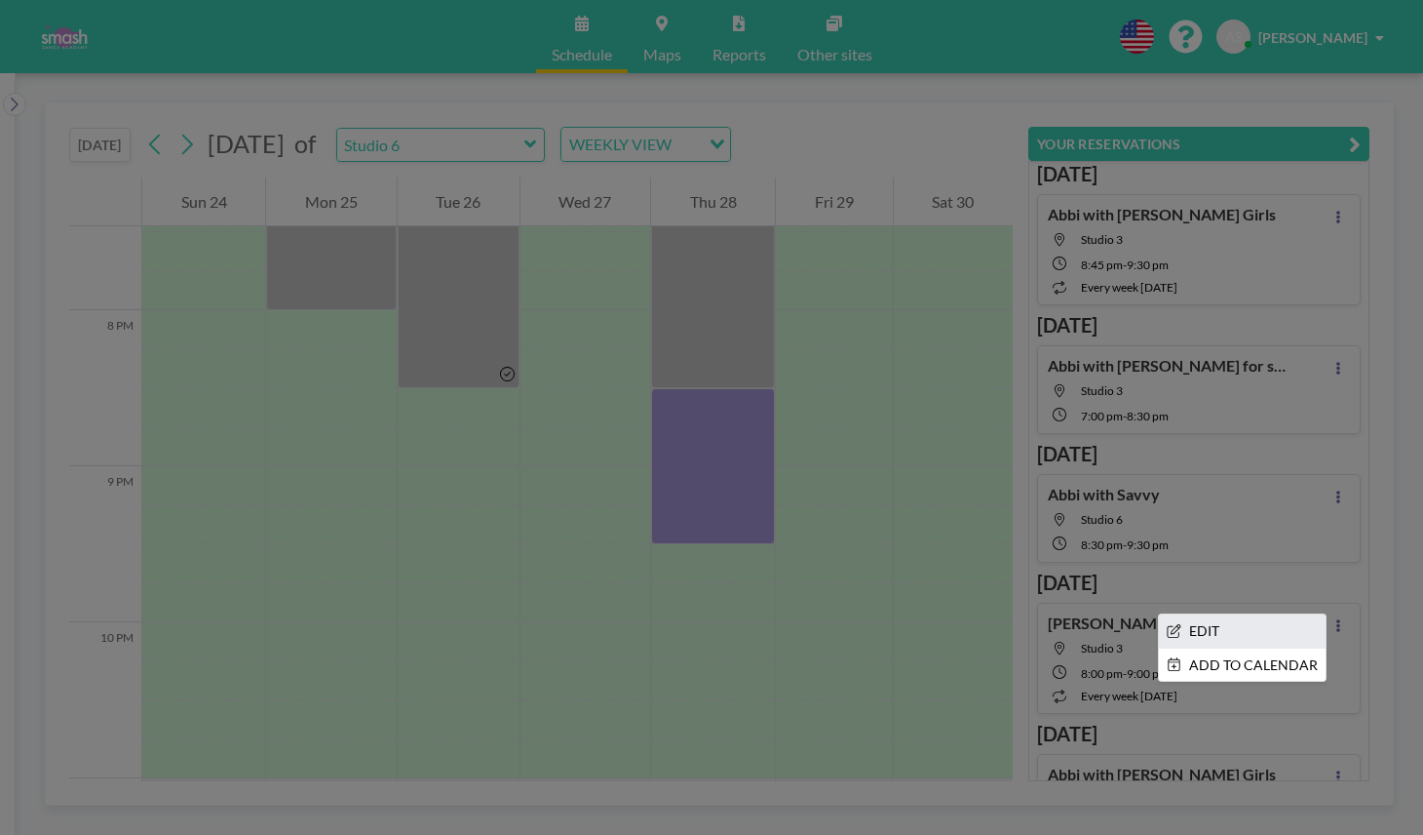
click at [1245, 619] on li "EDIT" at bounding box center [1242, 630] width 167 height 33
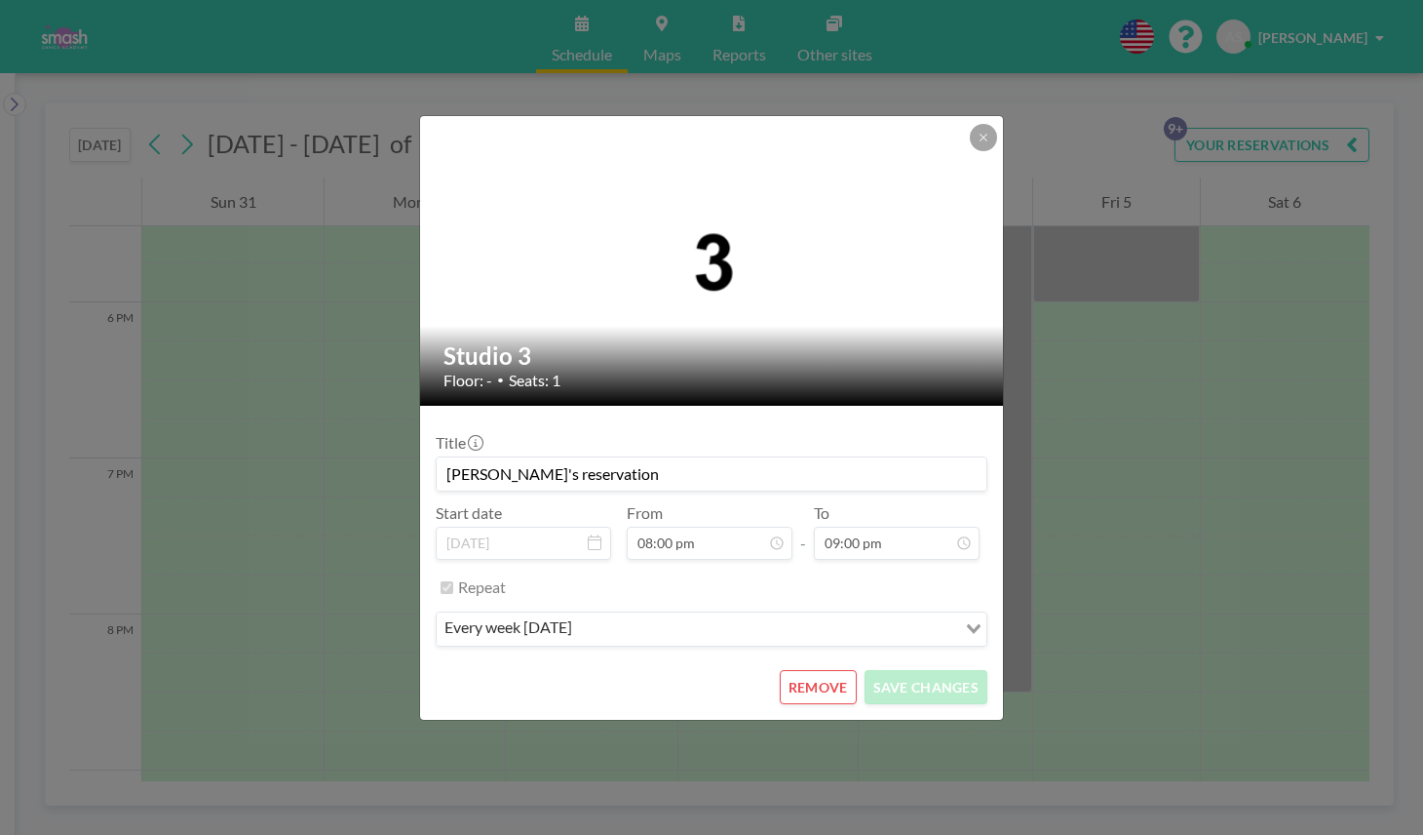
click at [595, 479] on input "[PERSON_NAME]'s reservation" at bounding box center [712, 473] width 550 height 33
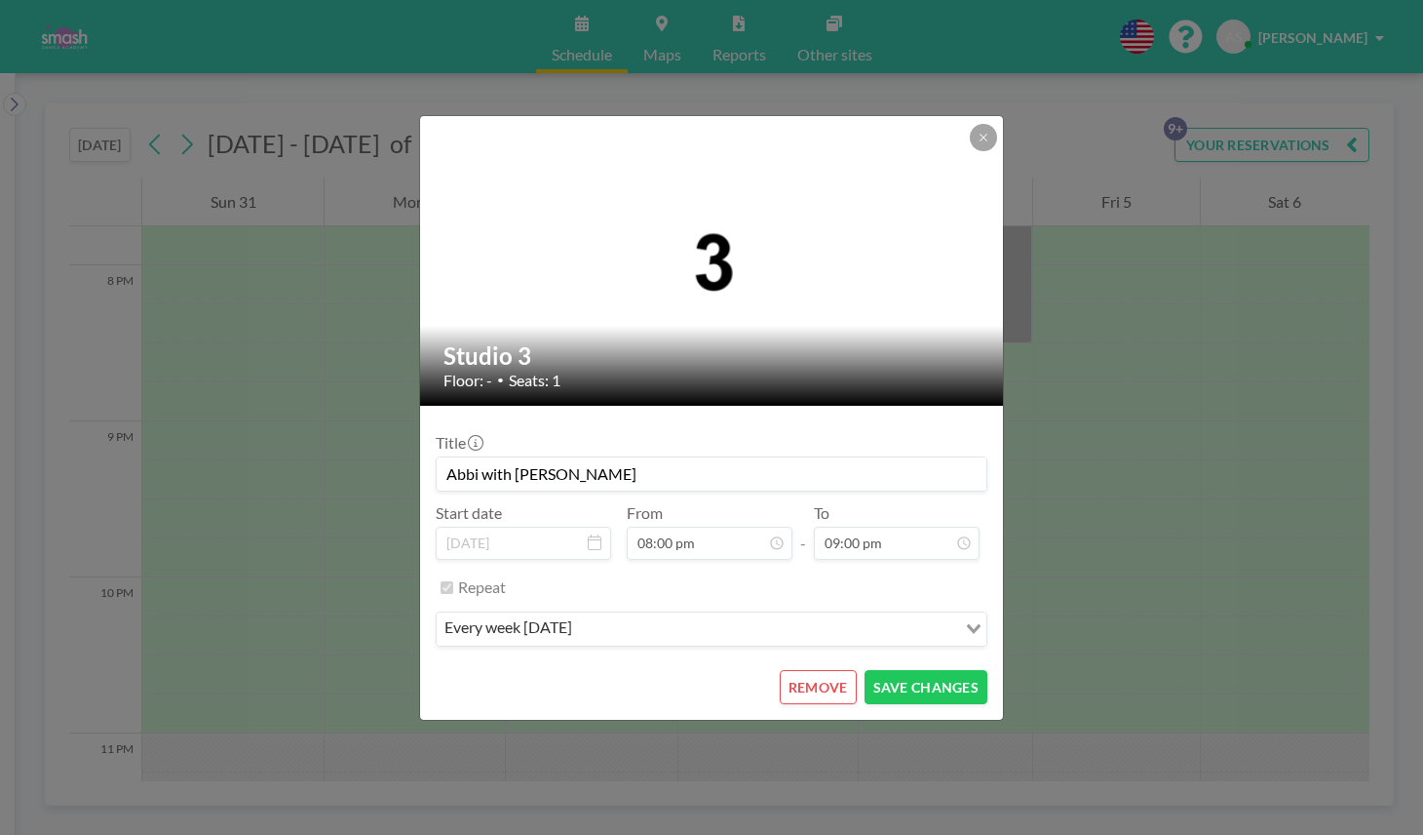
scroll to position [2777, 0]
type input "Abbi with Amelia"
click at [959, 676] on button "SAVE CHANGES" at bounding box center [926, 687] width 123 height 34
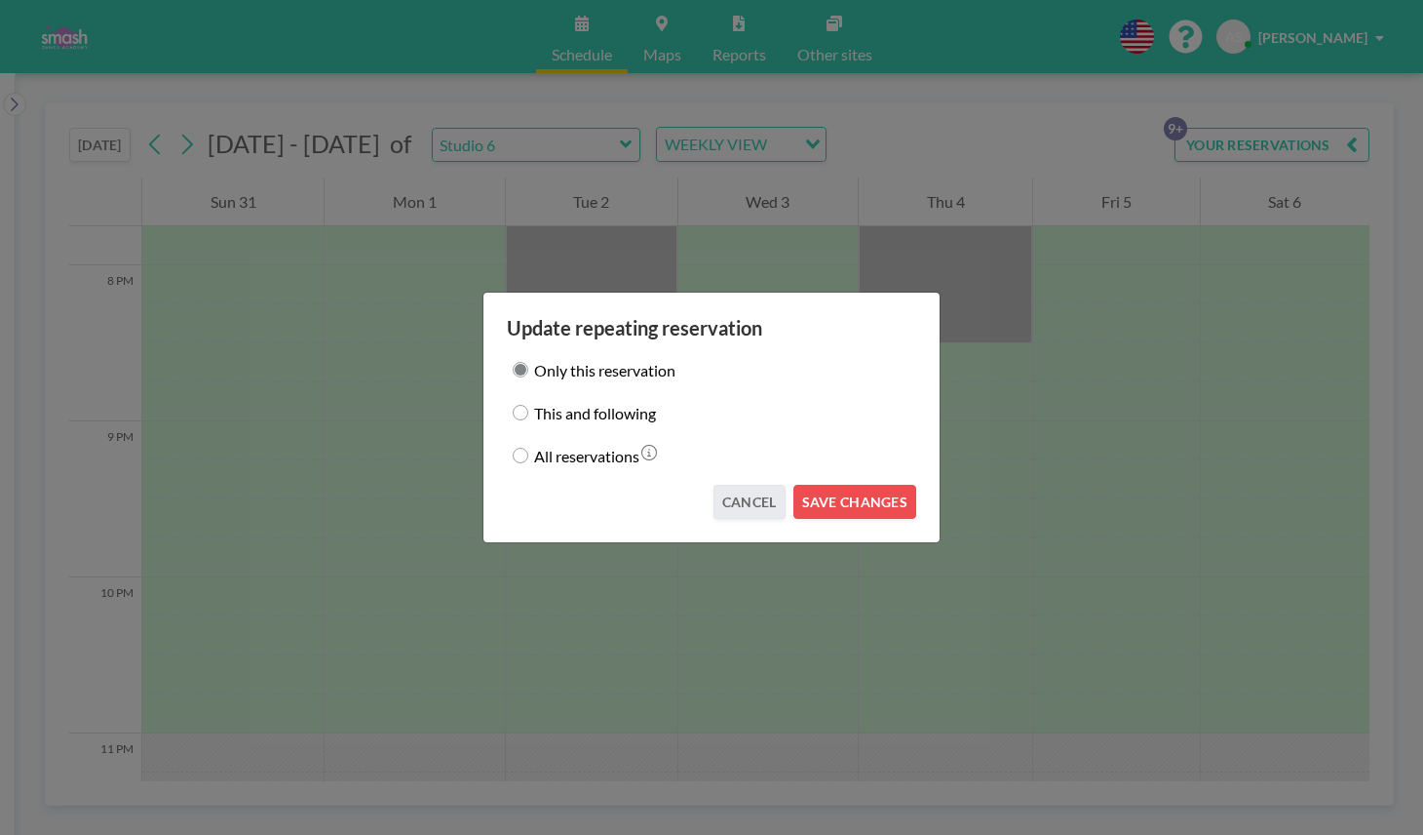
click at [520, 411] on input "This and following" at bounding box center [521, 413] width 16 height 16
radio input "true"
click at [855, 497] on button "SAVE CHANGES" at bounding box center [855, 502] width 123 height 34
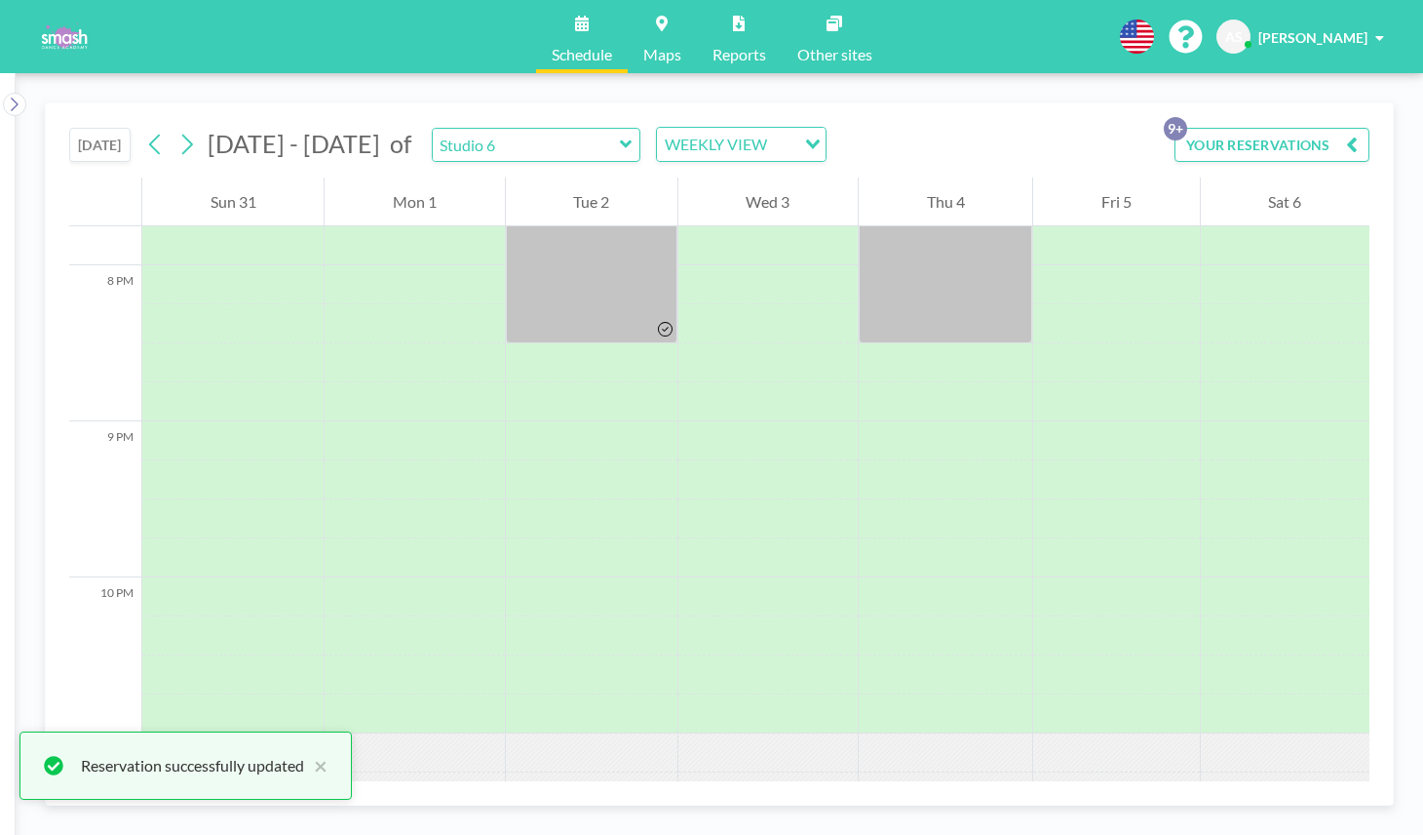
click at [1349, 151] on icon "button" at bounding box center [1352, 144] width 12 height 23
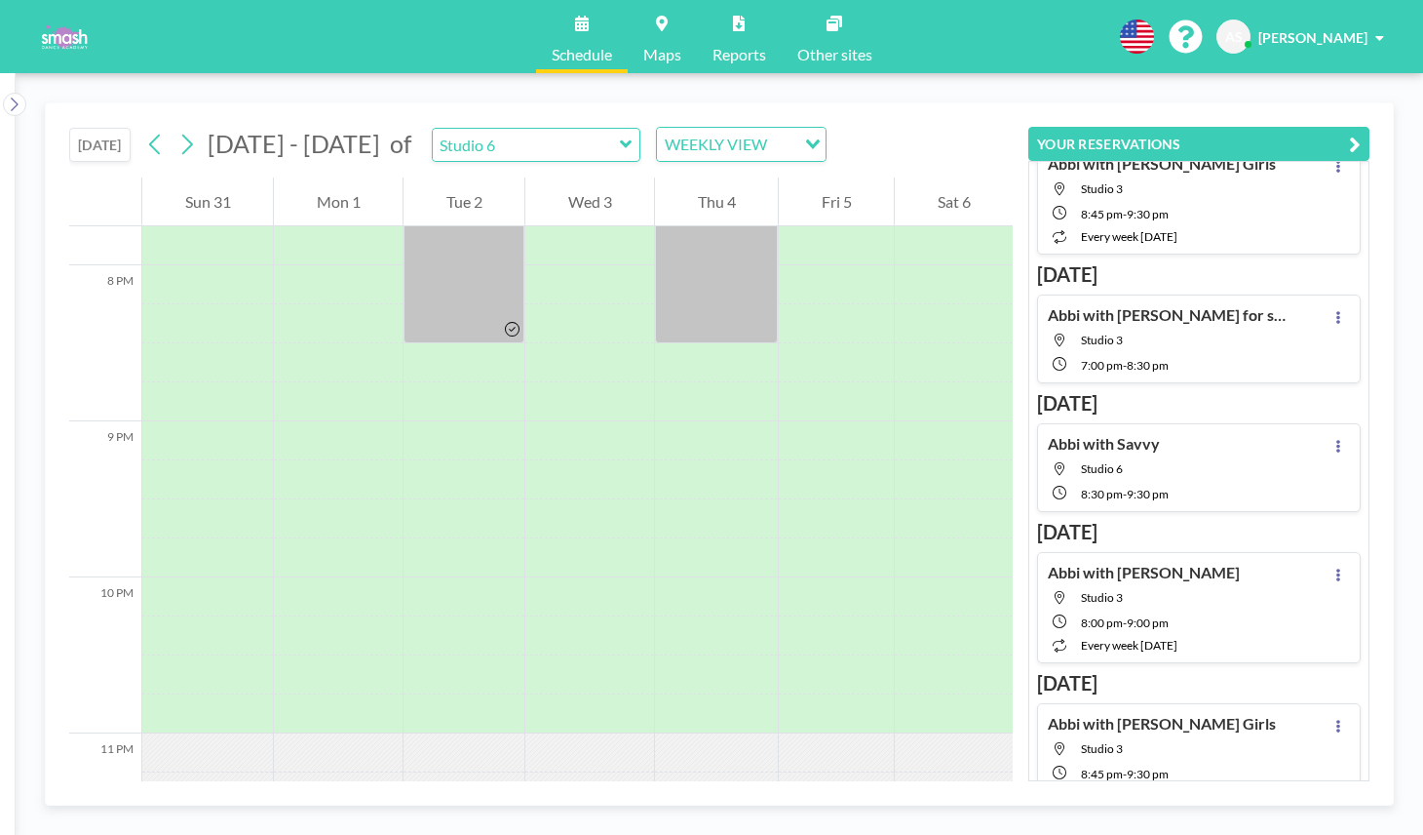
scroll to position [0, 0]
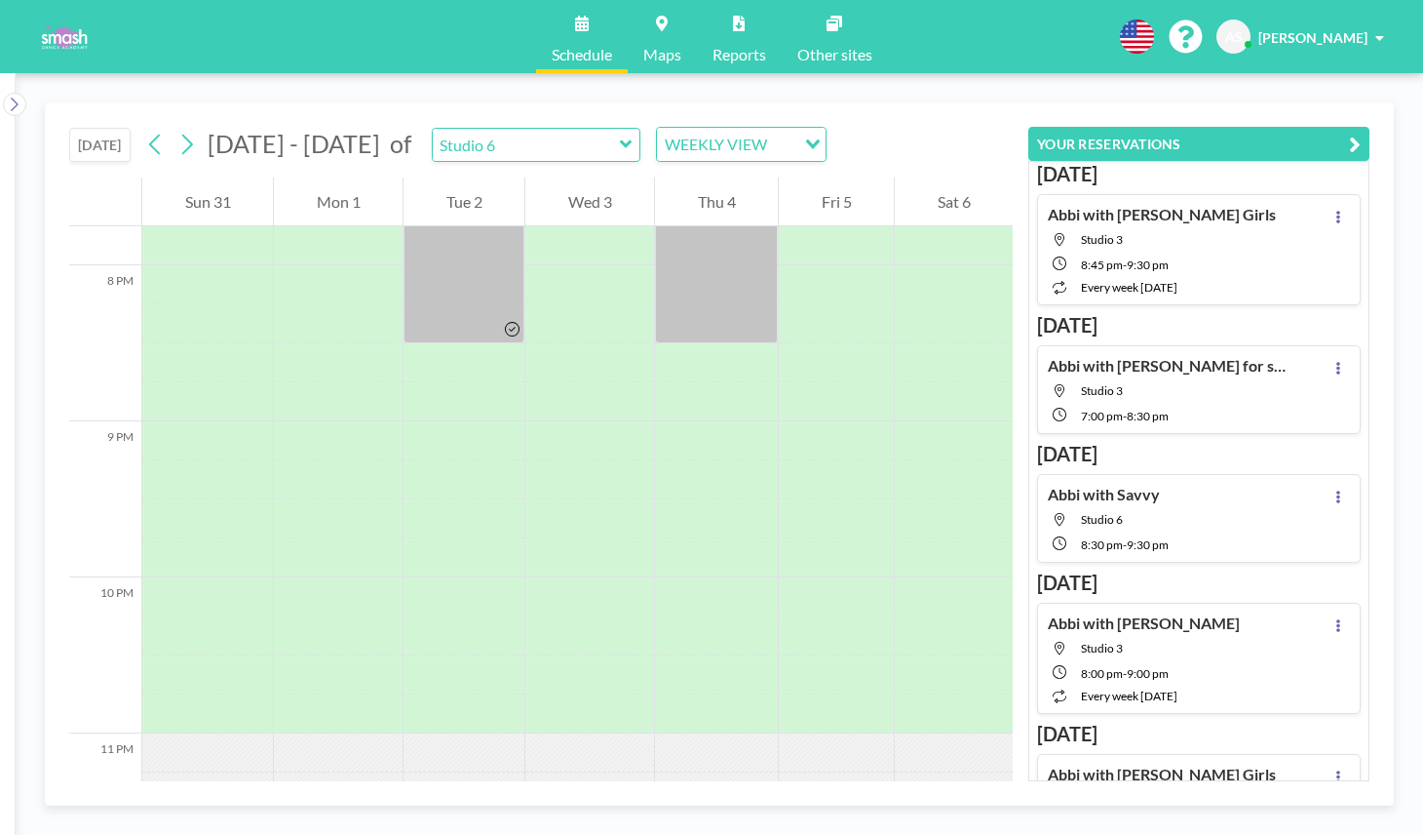
click at [1353, 140] on icon "button" at bounding box center [1355, 144] width 12 height 23
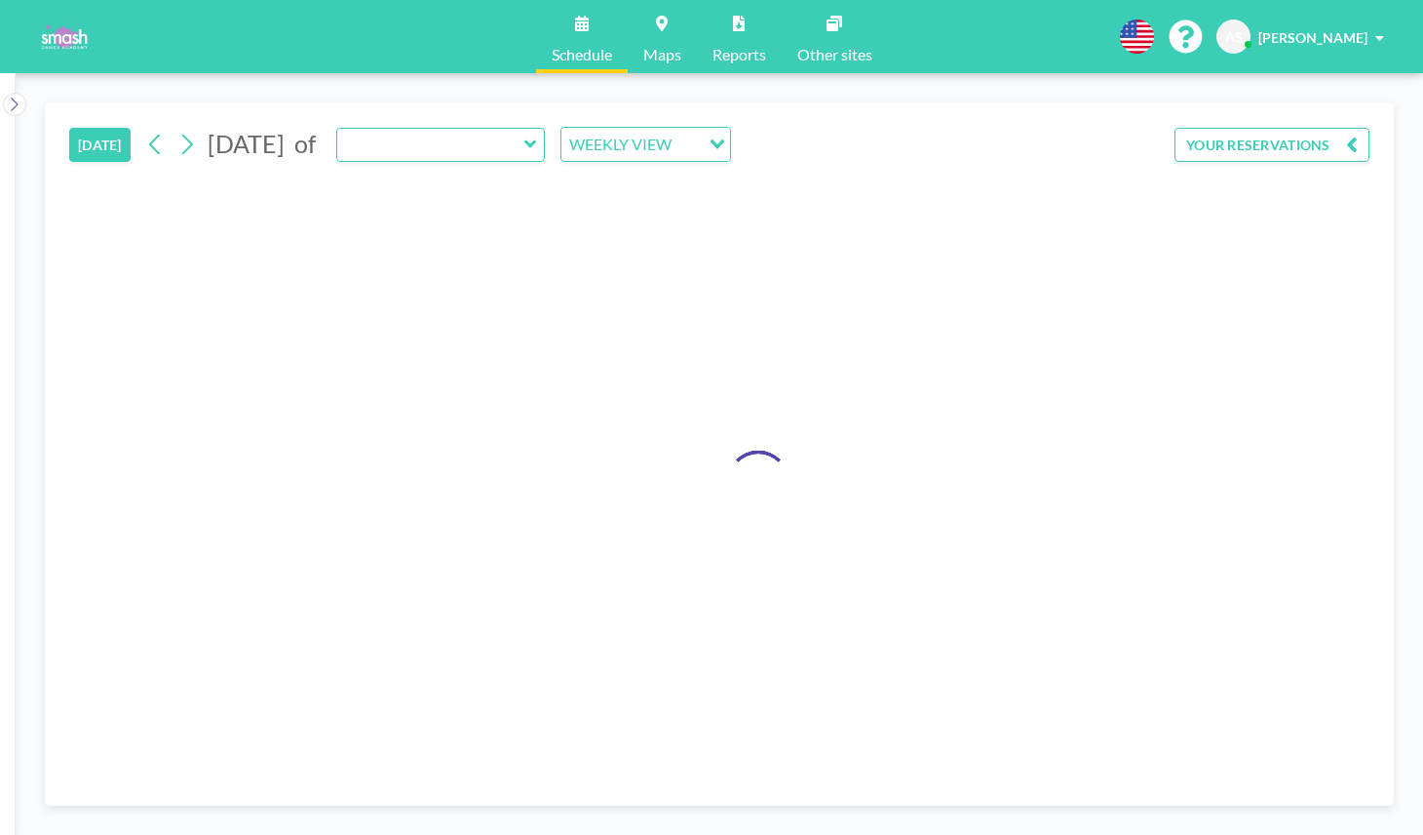
type input "Studio 6"
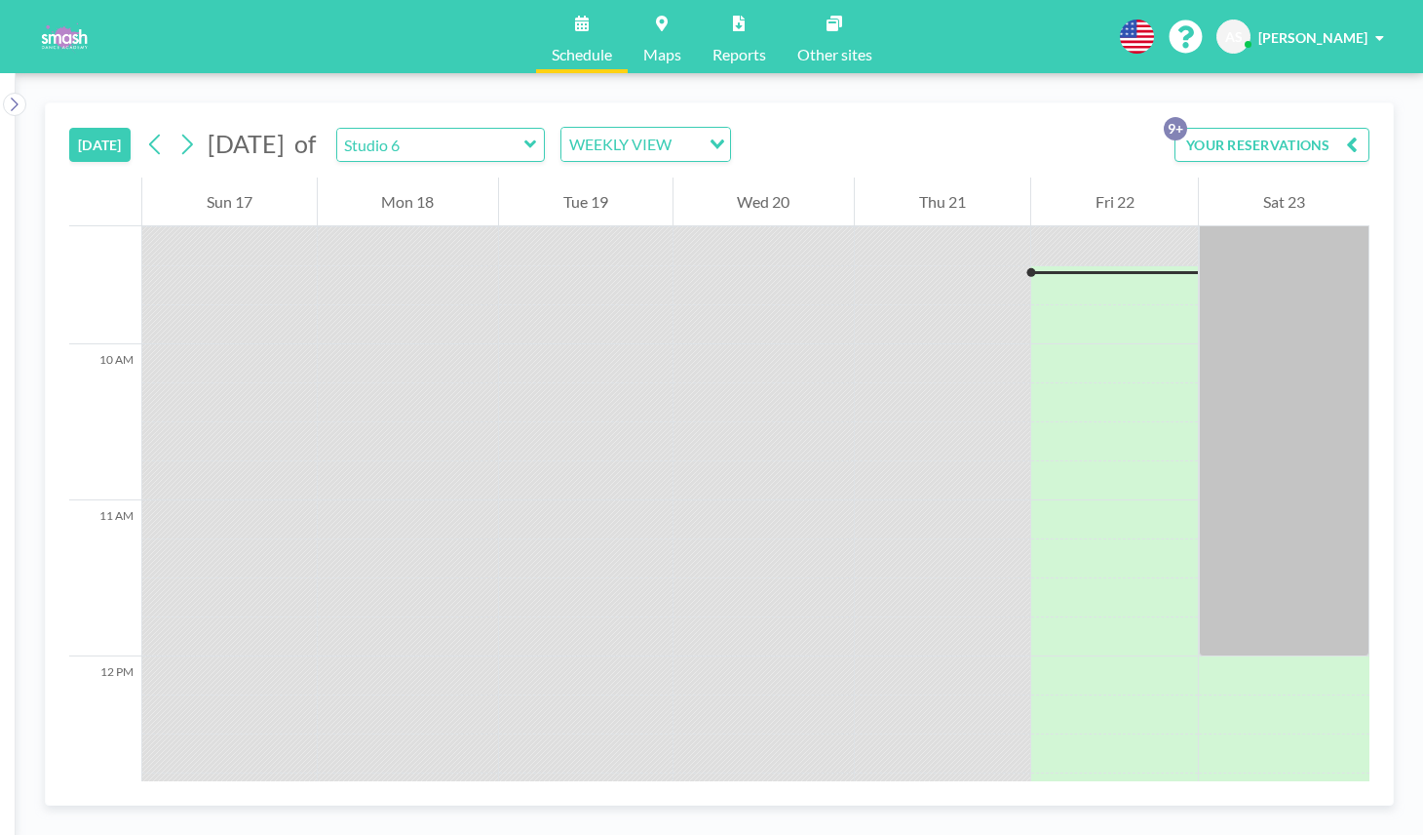
scroll to position [1443, 0]
click at [1341, 142] on button "YOUR RESERVATIONS 9+" at bounding box center [1272, 145] width 195 height 34
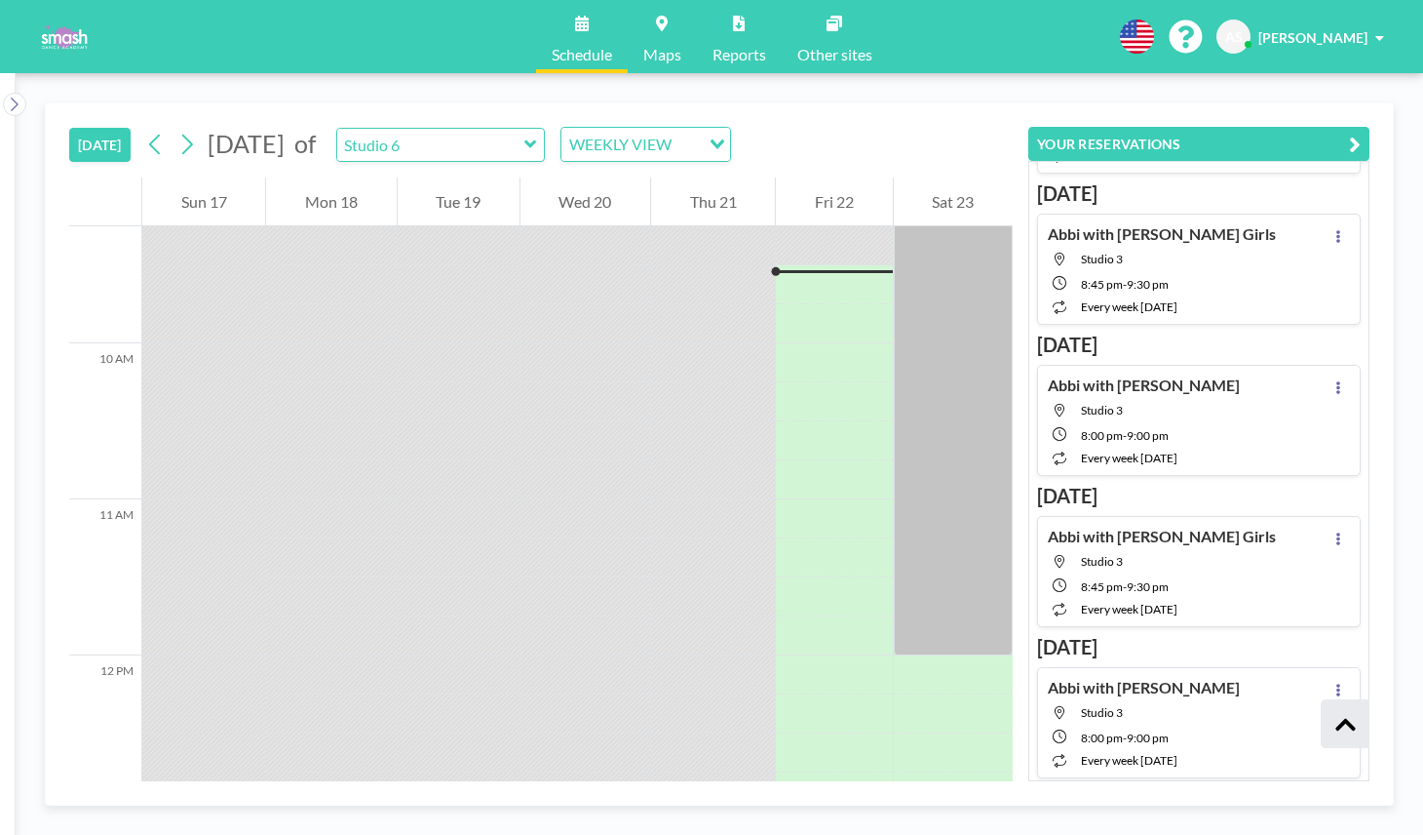
scroll to position [0, 0]
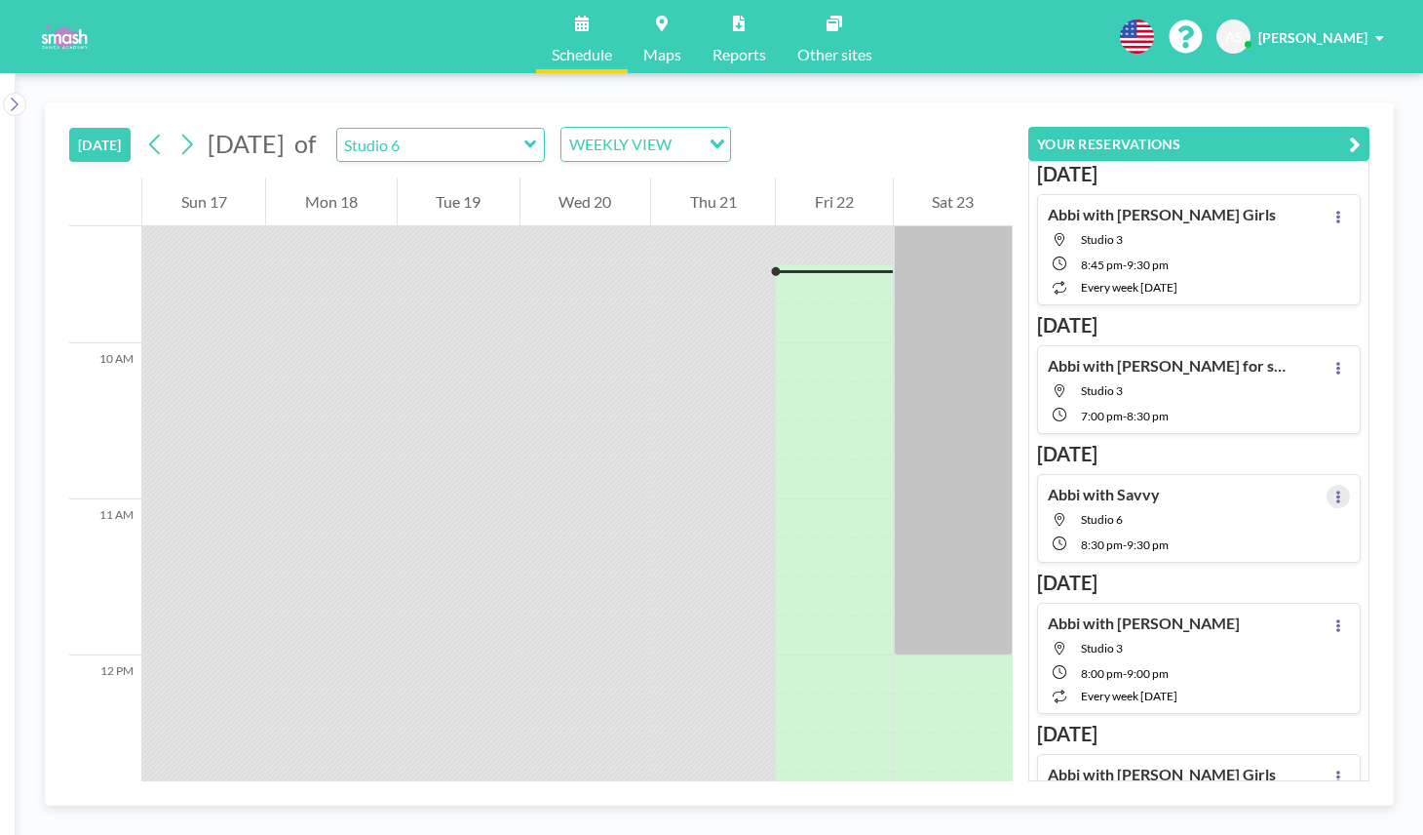
click at [1333, 491] on button at bounding box center [1338, 496] width 23 height 23
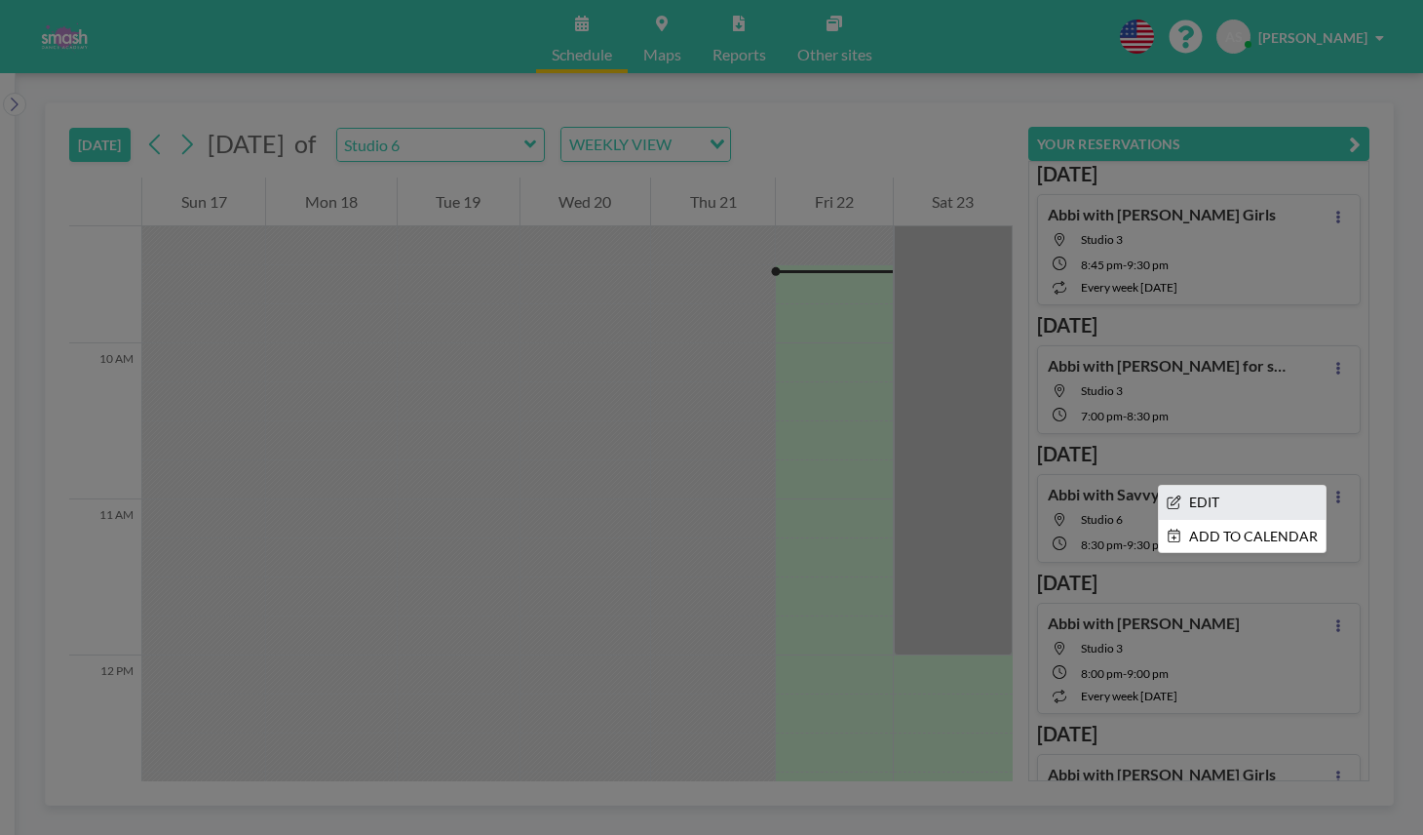
click at [1245, 491] on li "EDIT" at bounding box center [1242, 502] width 167 height 33
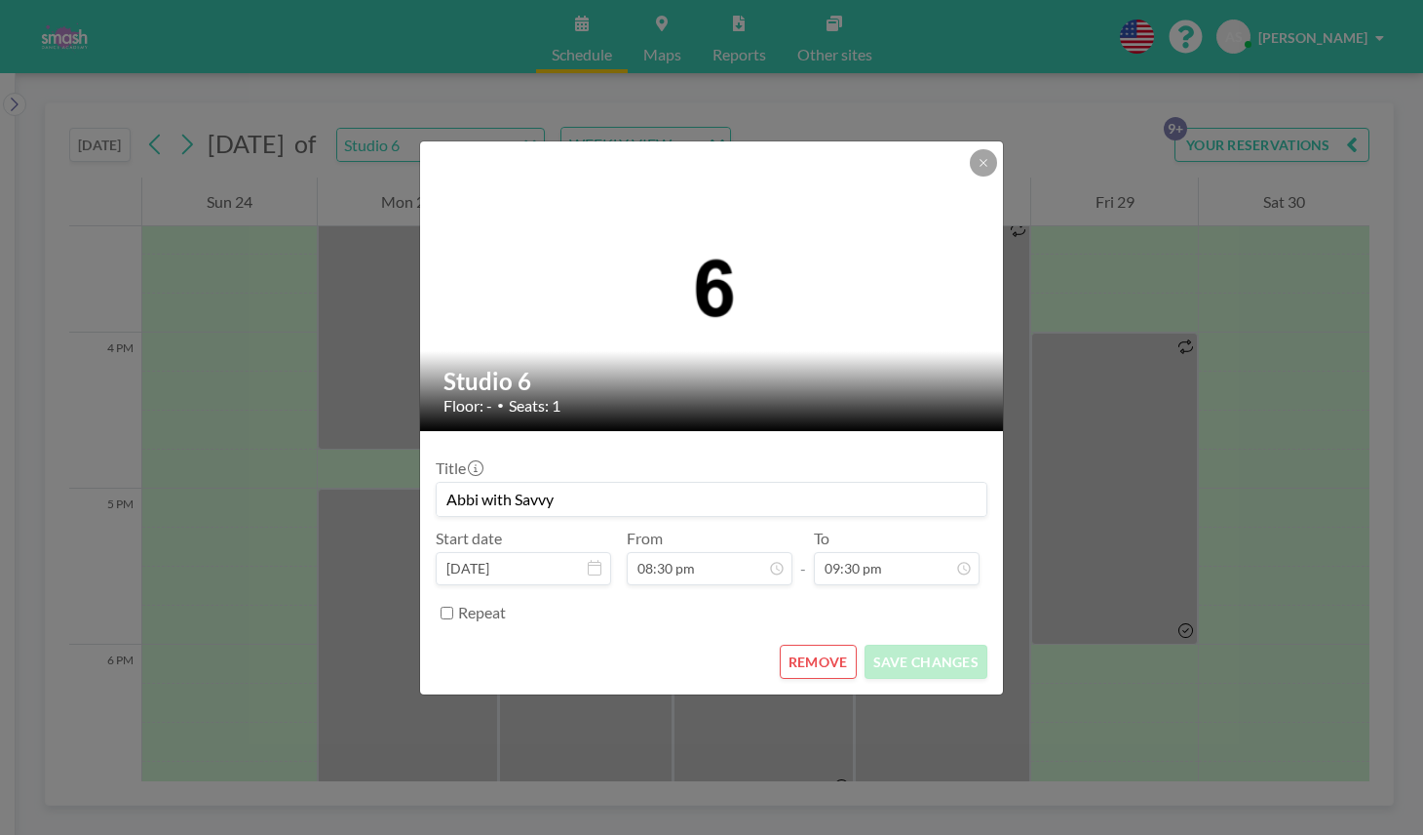
scroll to position [2846, 0]
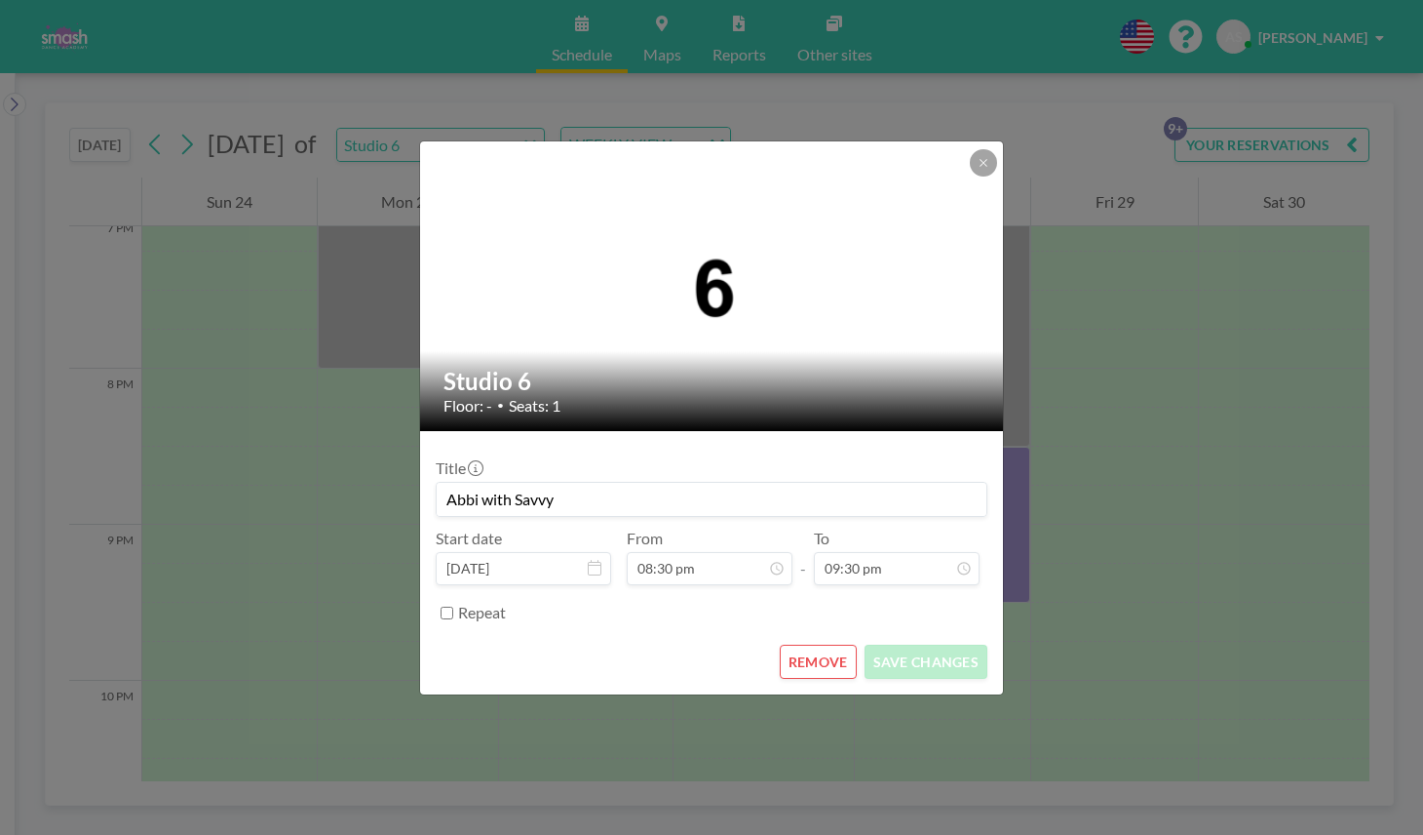
click at [446, 615] on input "Repeat" at bounding box center [447, 612] width 13 height 13
checkbox input "true"
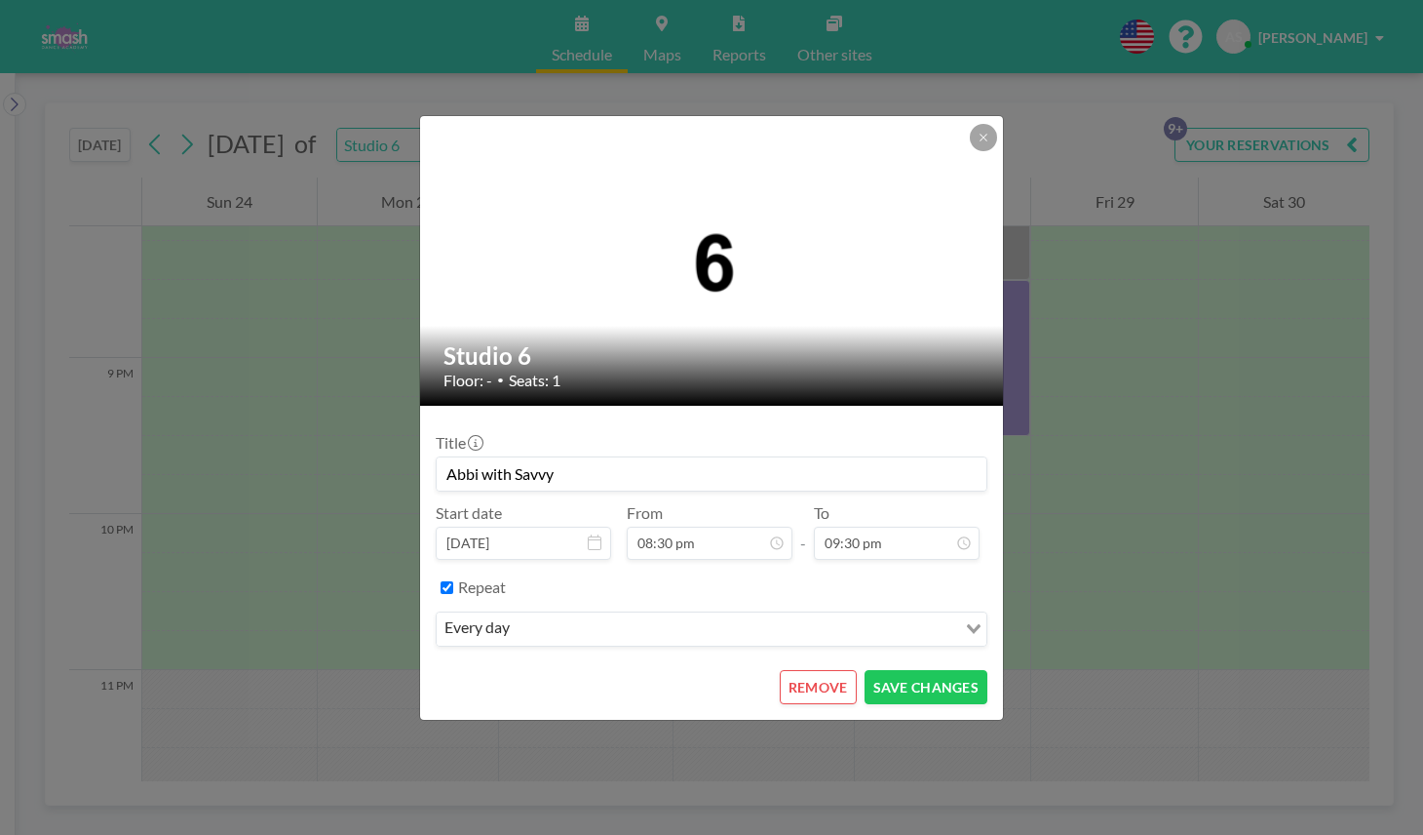
scroll to position [3159, 0]
click at [506, 629] on div "every day" at bounding box center [697, 626] width 520 height 29
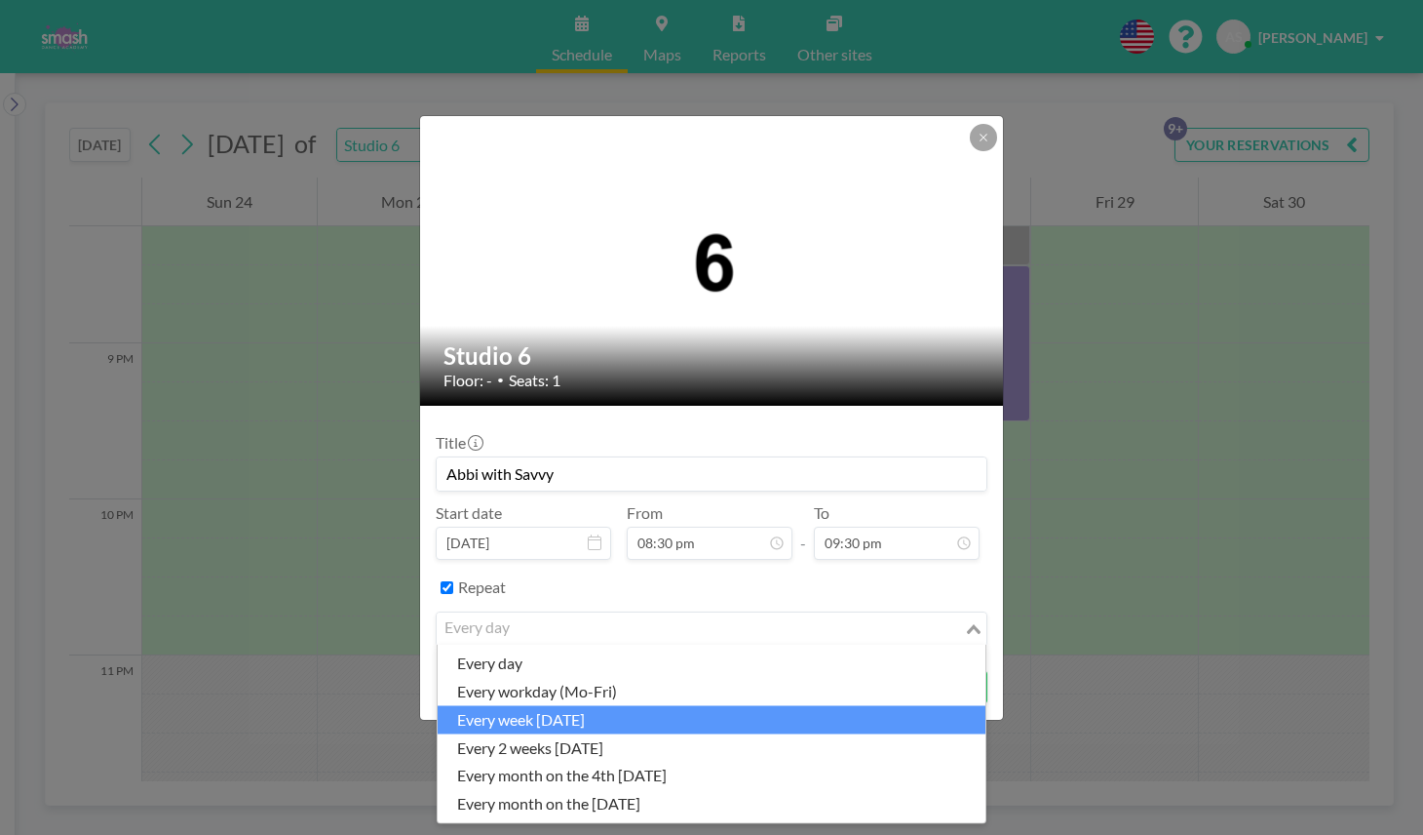
click at [650, 719] on li "every week [DATE]" at bounding box center [712, 719] width 548 height 28
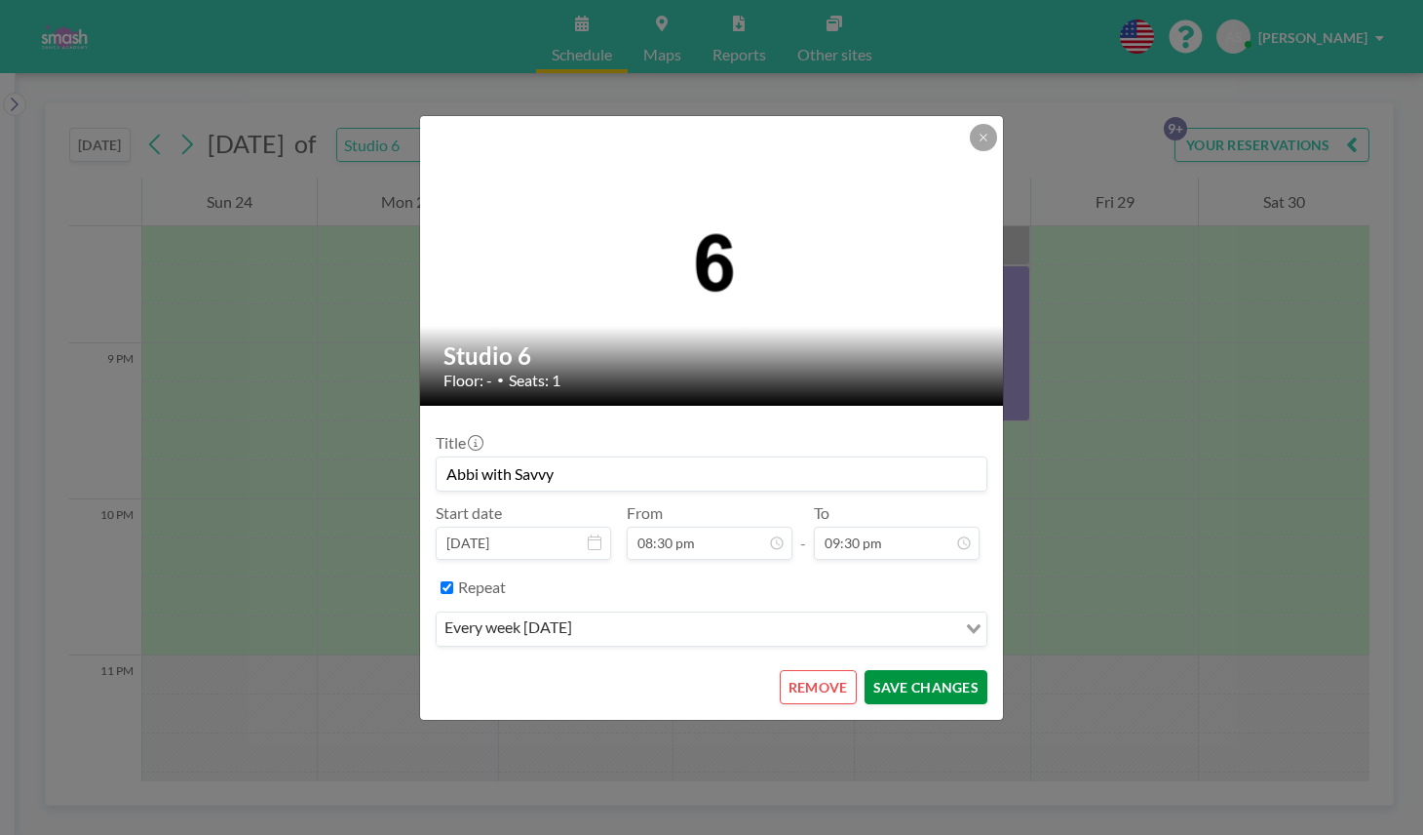
click at [904, 698] on button "SAVE CHANGES" at bounding box center [926, 687] width 123 height 34
